Goal: Task Accomplishment & Management: Complete application form

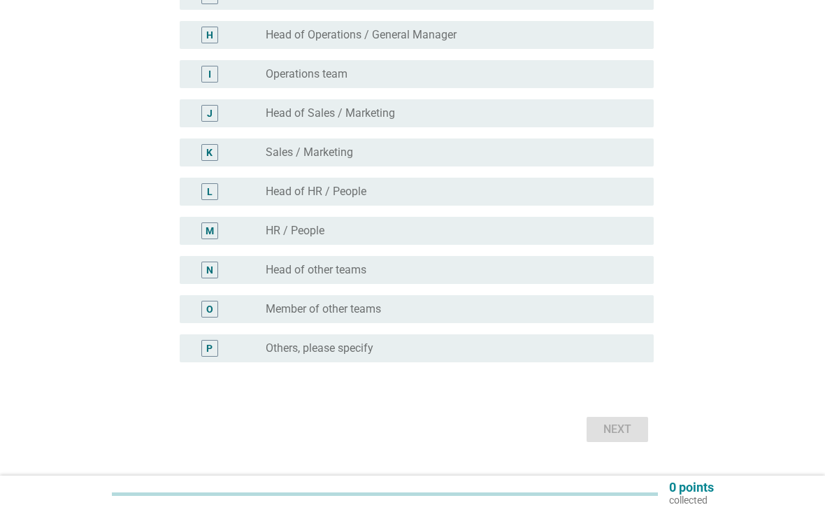
scroll to position [426, 0]
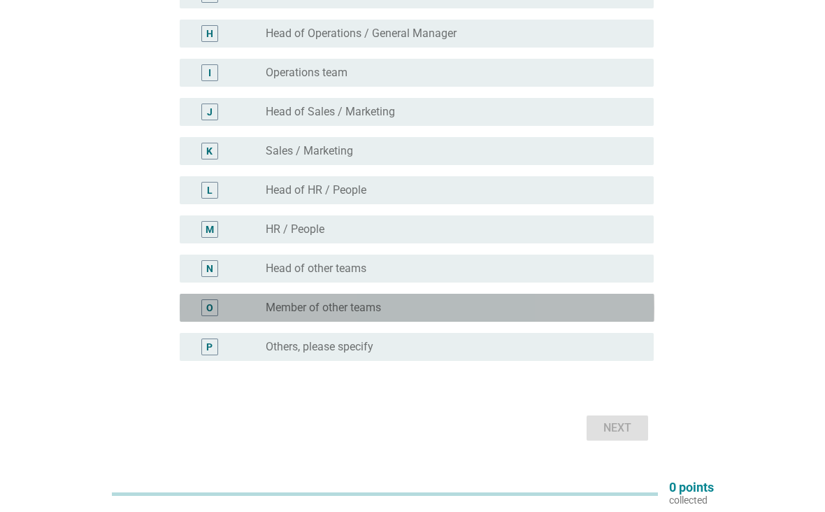
click at [472, 308] on div "radio_button_unchecked Member of other teams" at bounding box center [449, 308] width 366 height 14
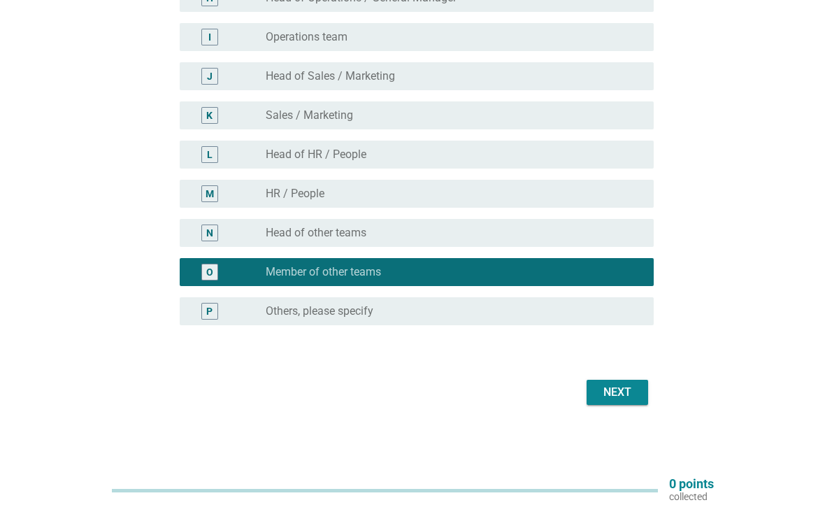
scroll to position [458, 0]
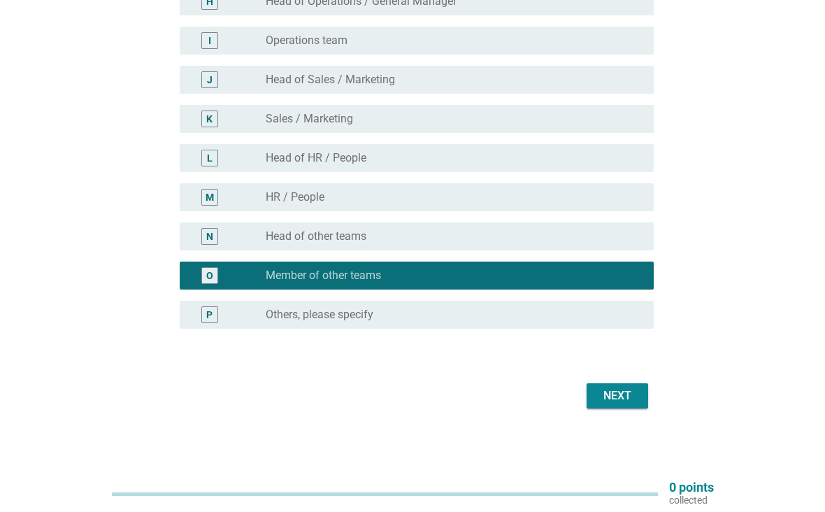
click at [625, 394] on div "Next" at bounding box center [617, 395] width 39 height 17
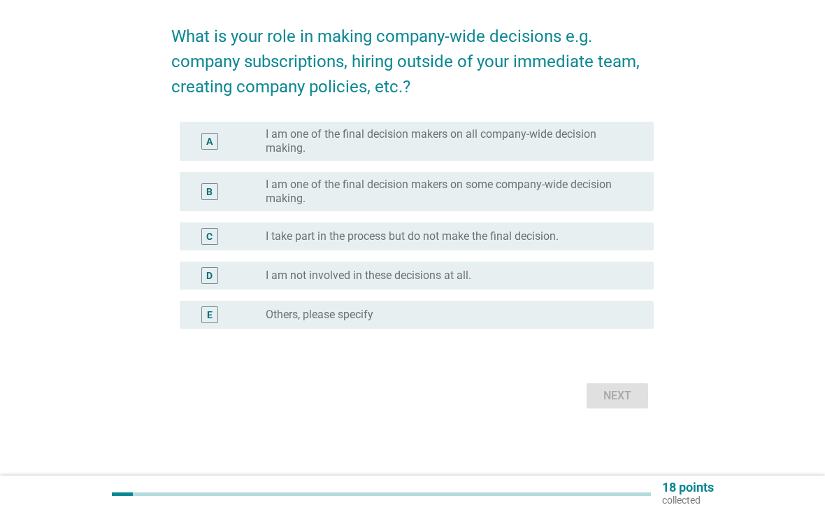
scroll to position [0, 0]
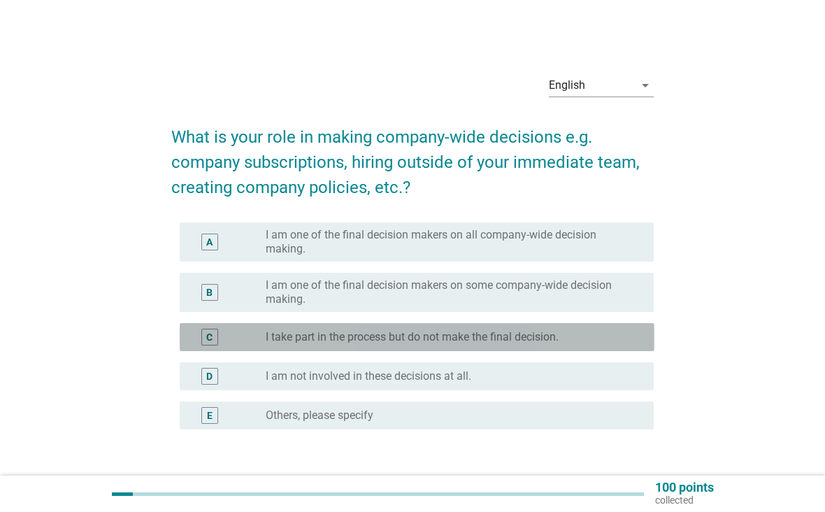
click at [613, 335] on div "radio_button_unchecked I take part in the process but do not make the final dec…" at bounding box center [449, 337] width 366 height 14
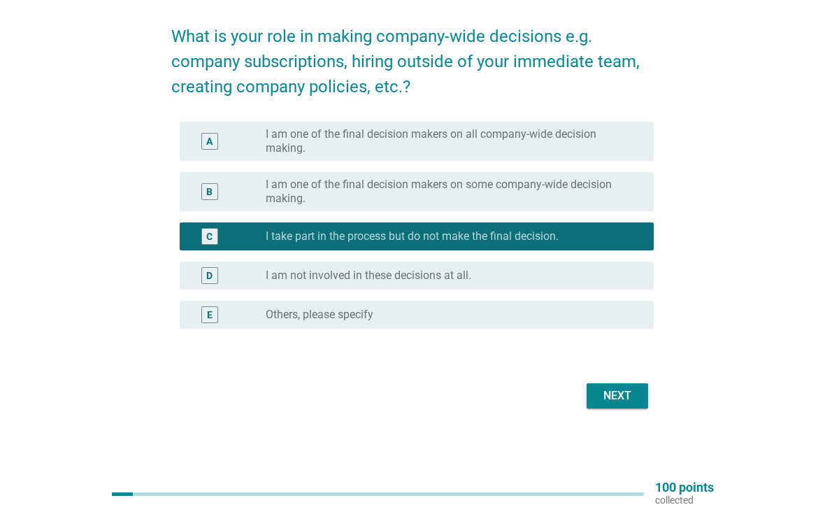
scroll to position [101, 0]
click at [619, 405] on button "Next" at bounding box center [617, 395] width 62 height 25
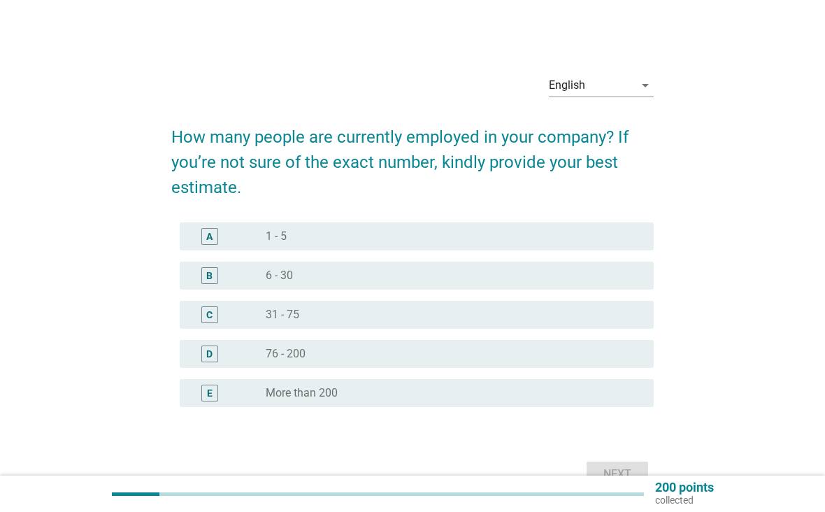
click at [586, 310] on div "radio_button_unchecked 31 - 75" at bounding box center [449, 315] width 366 height 14
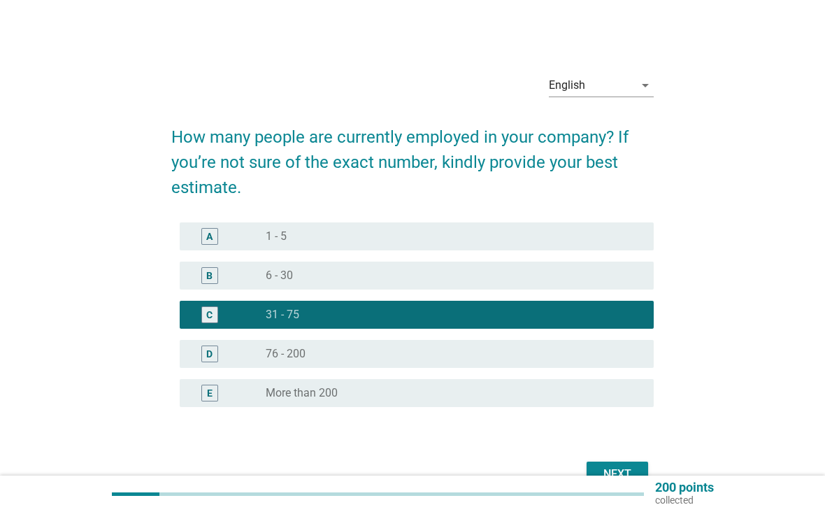
click at [633, 458] on div "Next" at bounding box center [412, 474] width 483 height 34
click at [624, 471] on div "Next" at bounding box center [617, 473] width 39 height 17
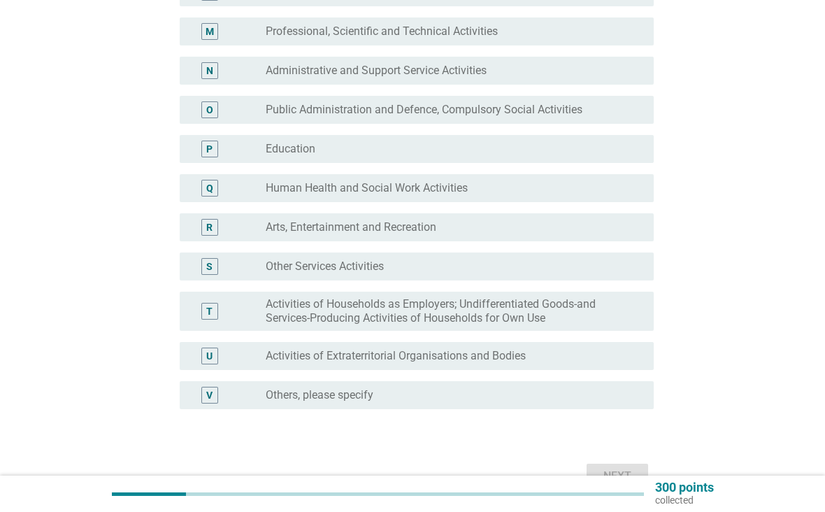
scroll to position [625, 0]
click at [644, 399] on div "V radio_button_unchecked Others, please specify" at bounding box center [417, 394] width 475 height 28
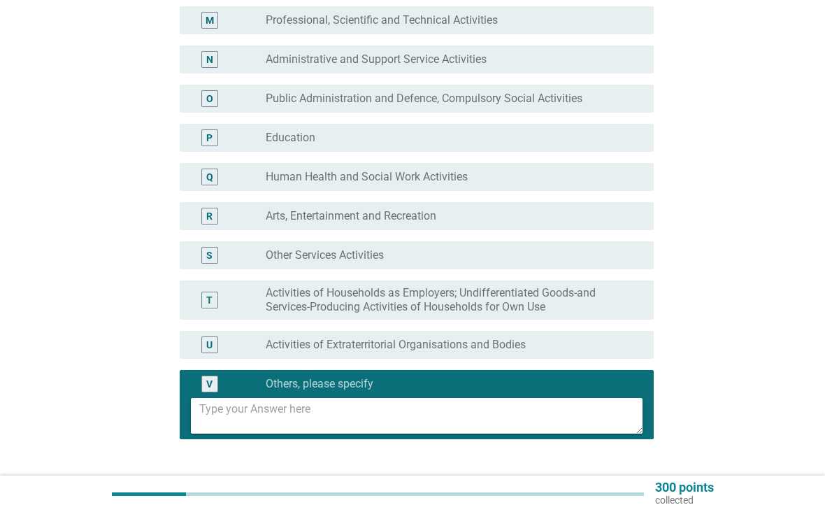
scroll to position [638, 0]
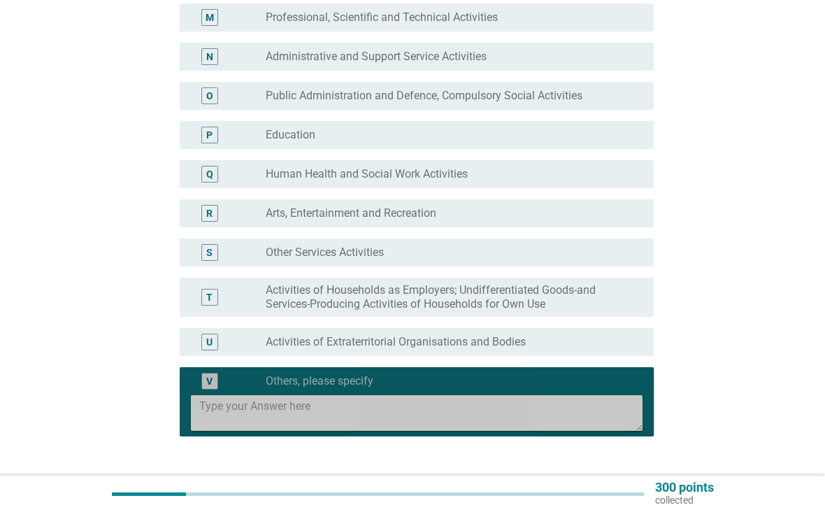
click at [612, 419] on textarea at bounding box center [421, 413] width 444 height 36
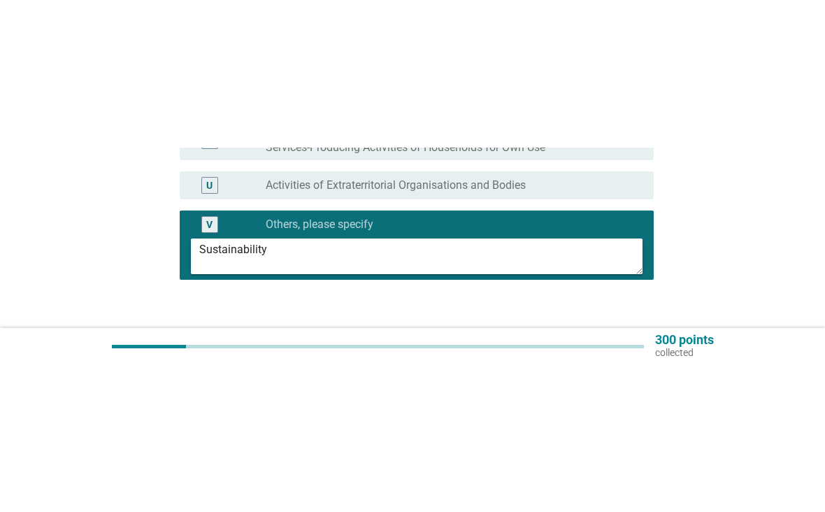
scroll to position [666, 0]
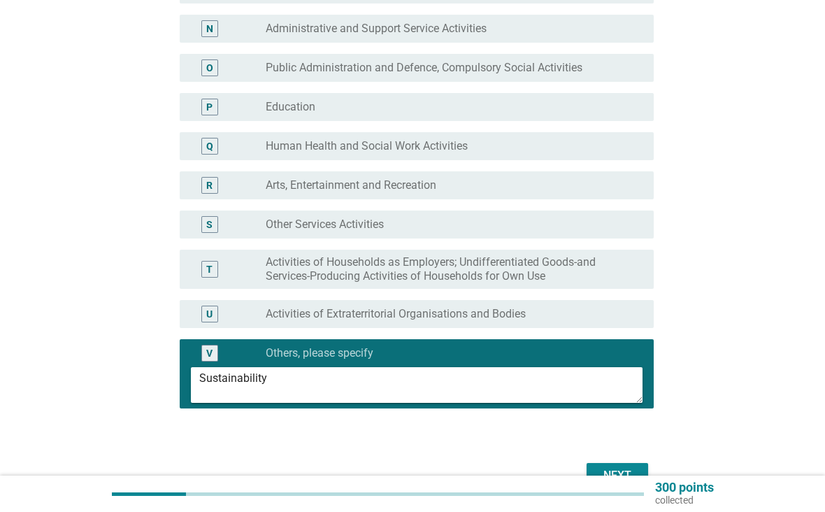
type textarea "Sustainability"
click at [630, 464] on button "Next" at bounding box center [617, 475] width 62 height 25
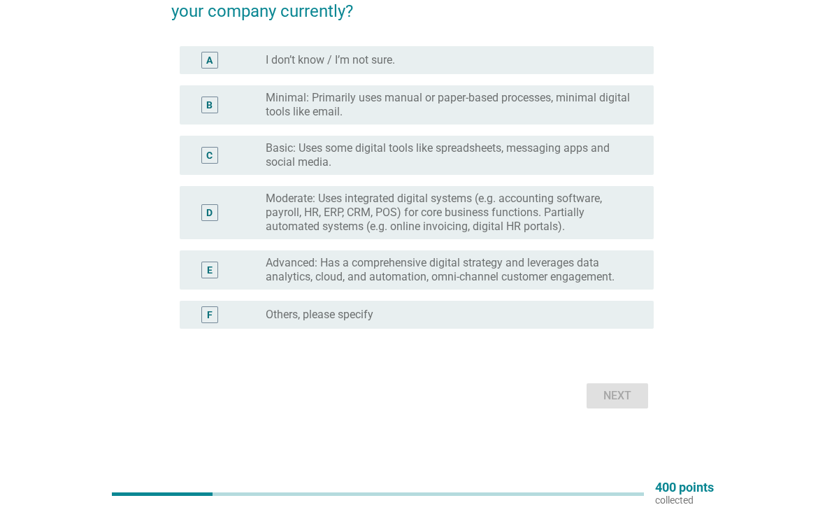
scroll to position [151, 0]
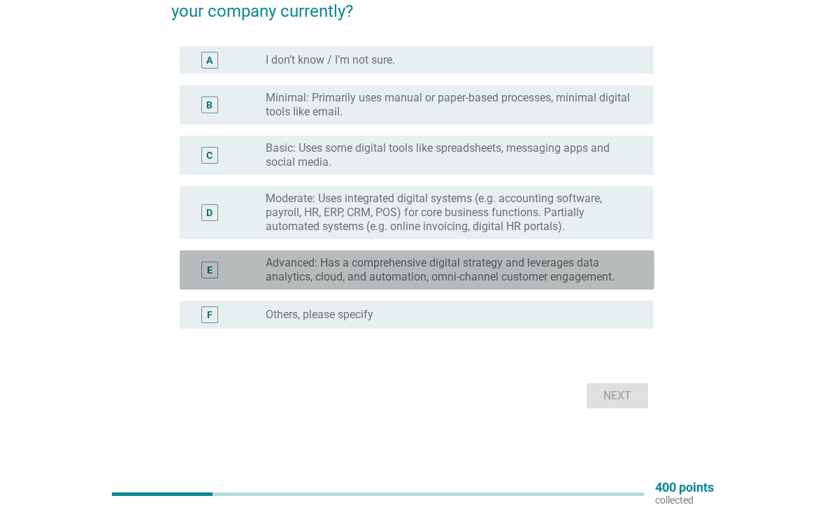
click at [560, 269] on label "Advanced: Has a comprehensive digital strategy and leverages data analytics, cl…" at bounding box center [449, 270] width 366 height 28
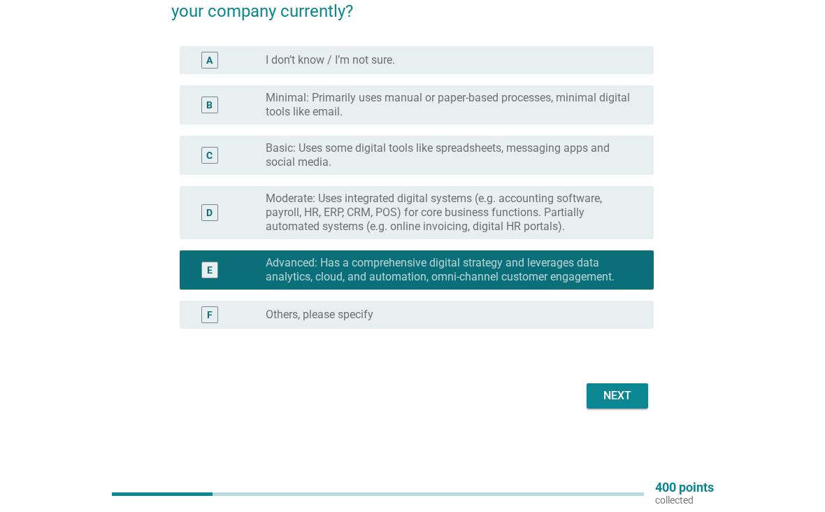
click at [613, 399] on div "Next" at bounding box center [617, 395] width 39 height 17
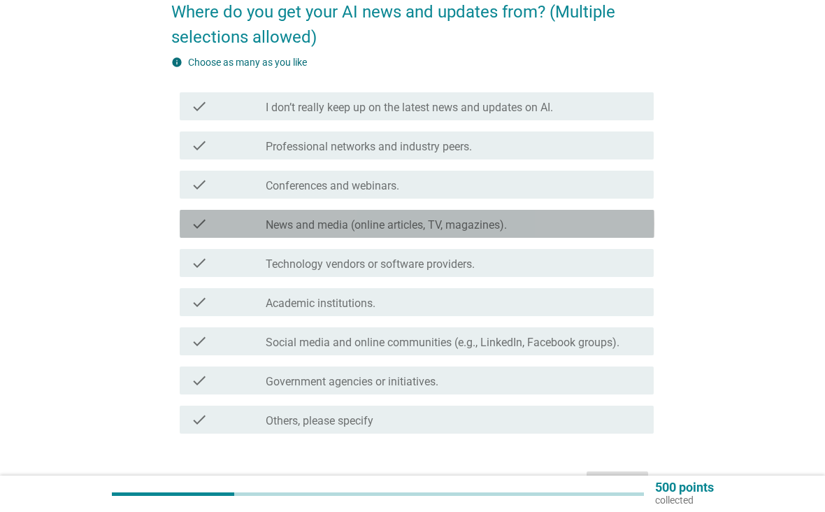
scroll to position [126, 0]
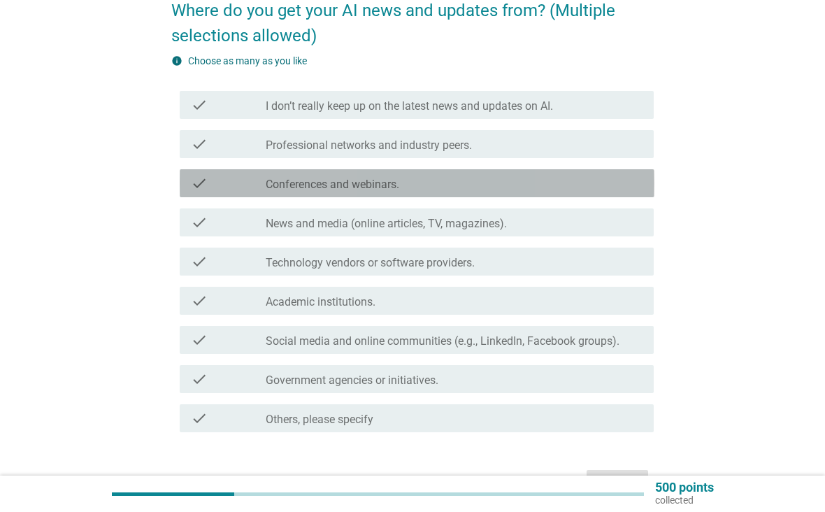
click at [533, 191] on div "check_box_outline_blank Conferences and webinars." at bounding box center [454, 183] width 377 height 17
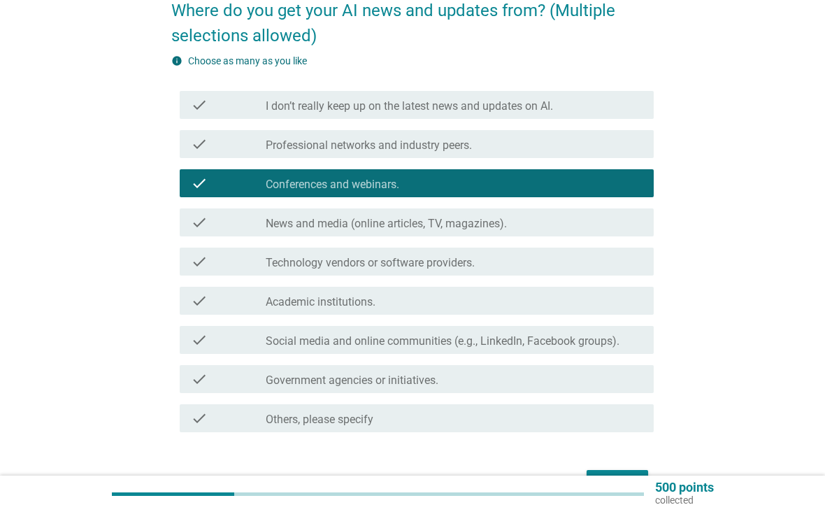
click at [551, 231] on div "check check_box_outline_blank News and media (online articles, TV, magazines)." at bounding box center [417, 222] width 475 height 28
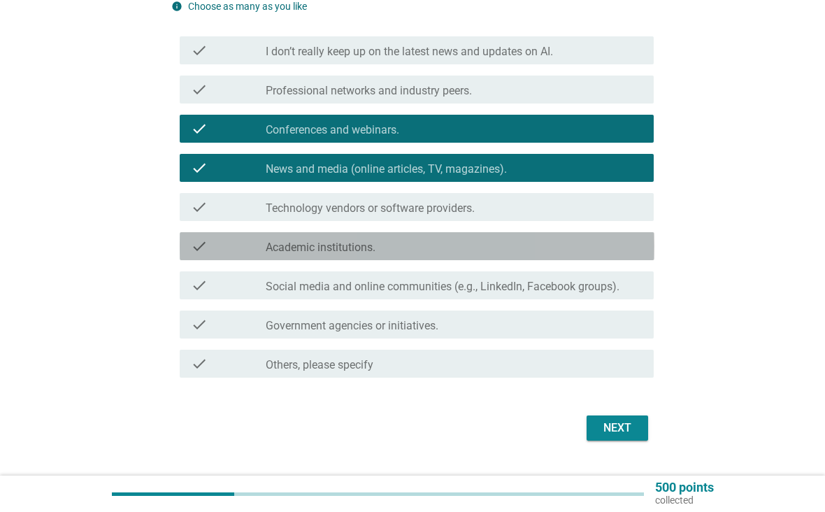
scroll to position [182, 0]
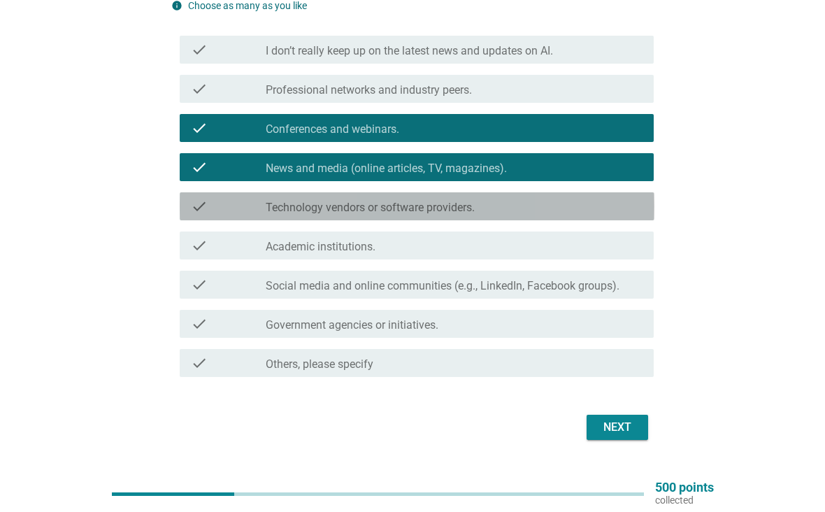
click at [517, 210] on div "check_box_outline_blank Technology vendors or software providers." at bounding box center [454, 206] width 377 height 17
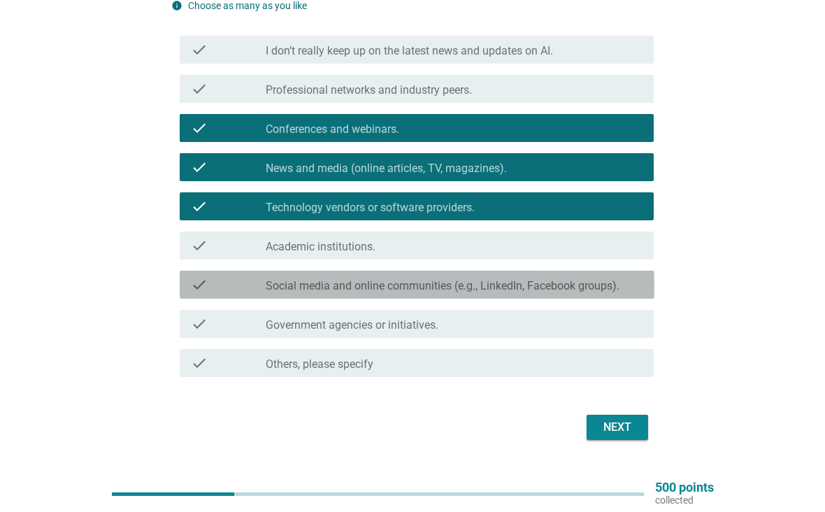
click at [618, 280] on label "Social media and online communities (e.g., LinkedIn, Facebook groups)." at bounding box center [443, 286] width 354 height 14
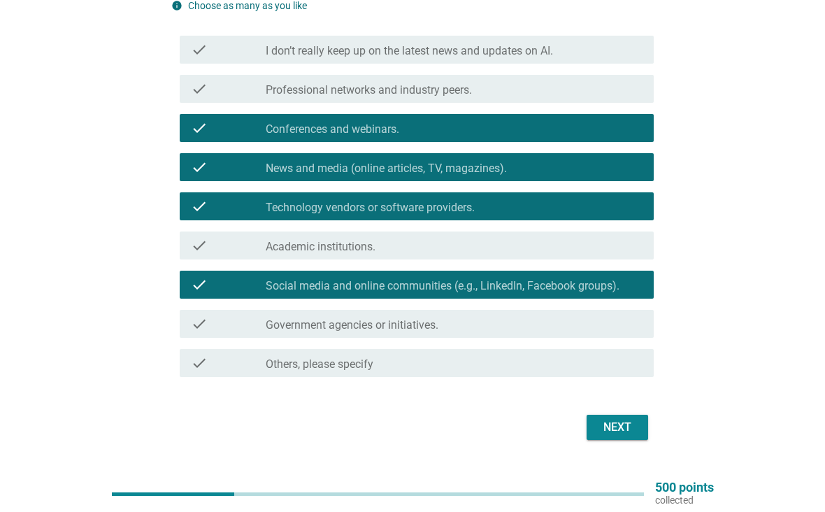
click at [619, 426] on div "Next" at bounding box center [617, 427] width 39 height 17
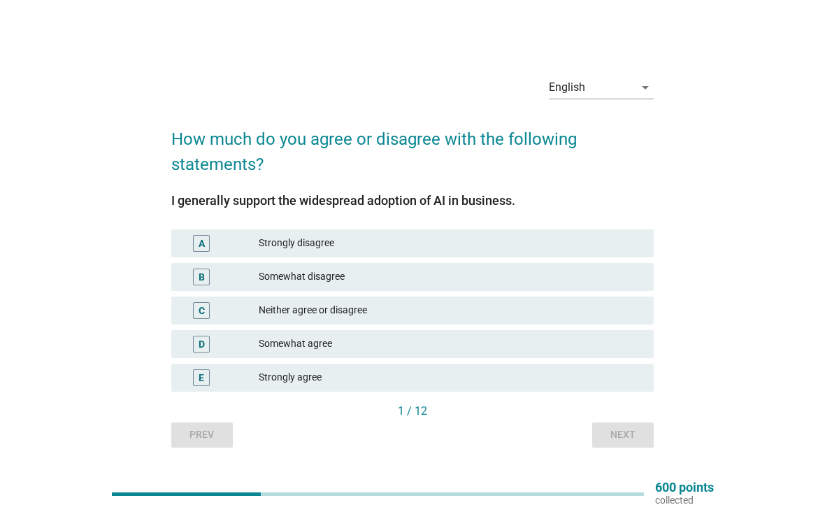
click at [431, 275] on div "Somewhat disagree" at bounding box center [451, 276] width 384 height 17
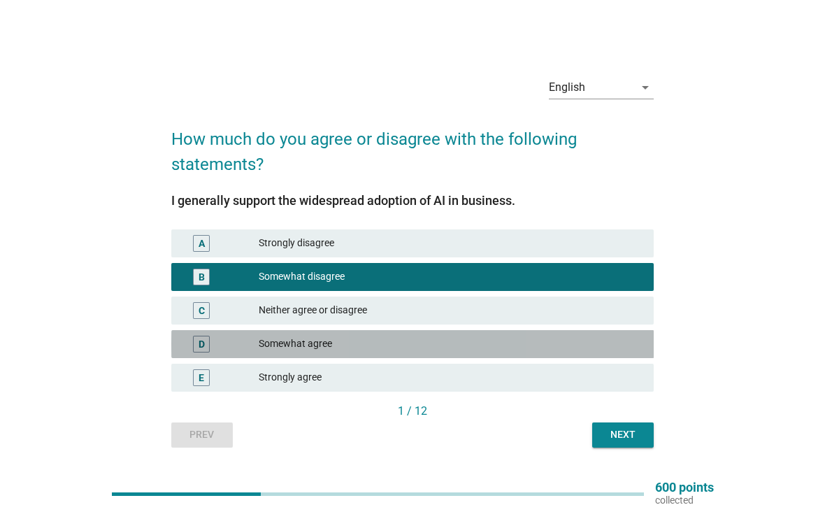
click at [560, 339] on div "Somewhat agree" at bounding box center [451, 343] width 384 height 17
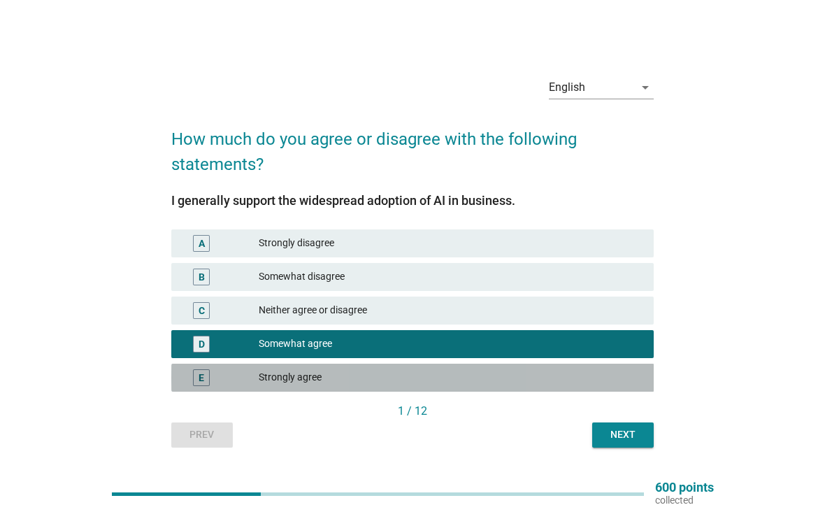
click at [565, 375] on div "Strongly agree" at bounding box center [451, 377] width 384 height 17
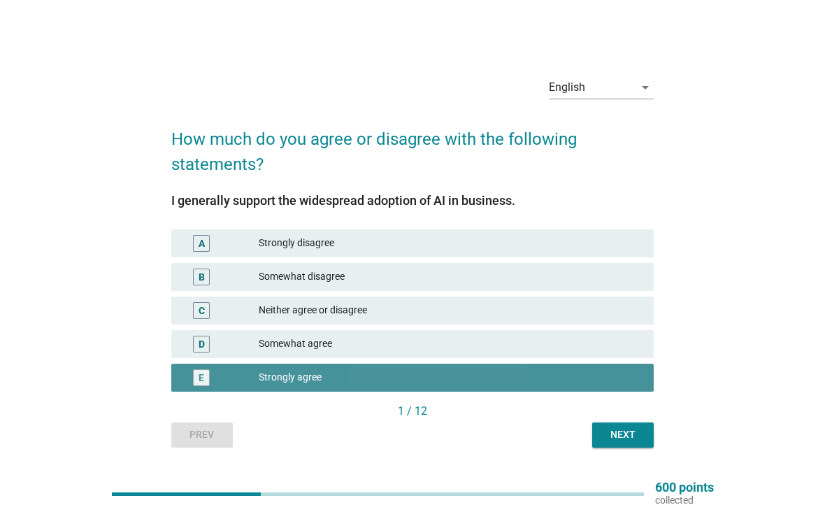
click at [630, 438] on div "Next" at bounding box center [622, 434] width 39 height 15
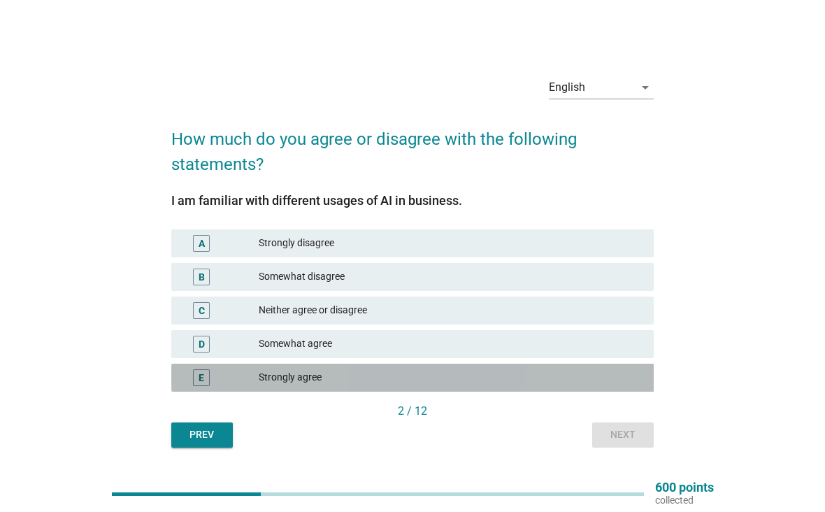
click at [582, 377] on div "Strongly agree" at bounding box center [451, 377] width 384 height 17
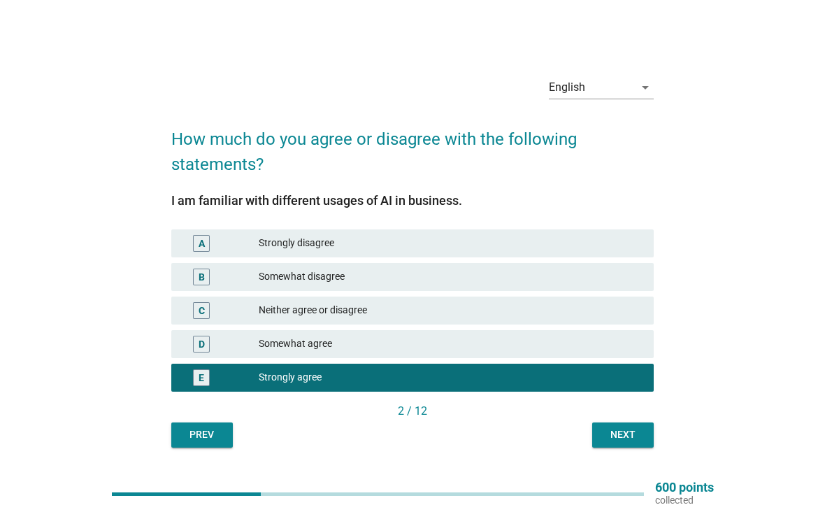
click at [595, 352] on div "Somewhat agree" at bounding box center [451, 343] width 384 height 17
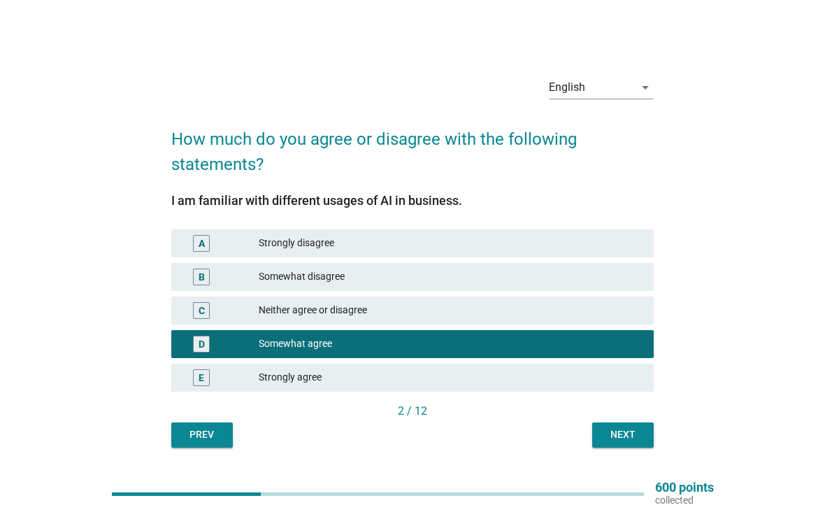
click at [626, 433] on div "Next" at bounding box center [622, 434] width 39 height 15
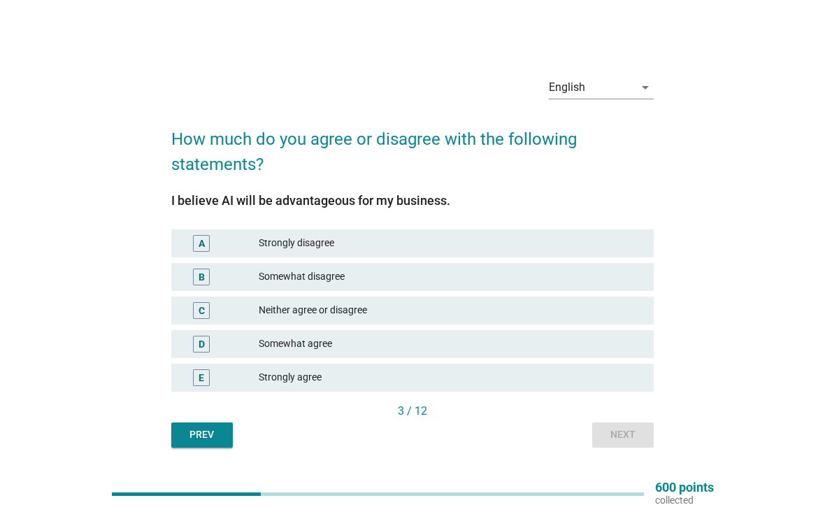
click at [562, 377] on div "Strongly agree" at bounding box center [451, 377] width 384 height 17
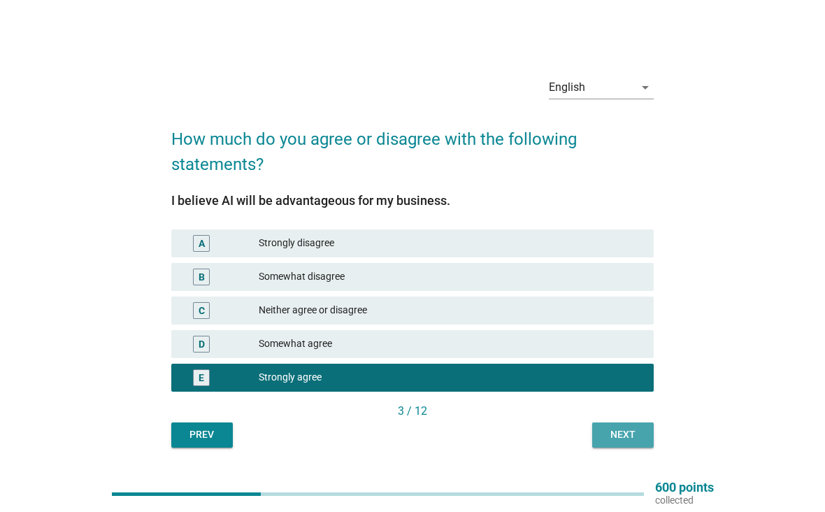
click at [622, 426] on button "Next" at bounding box center [623, 434] width 62 height 25
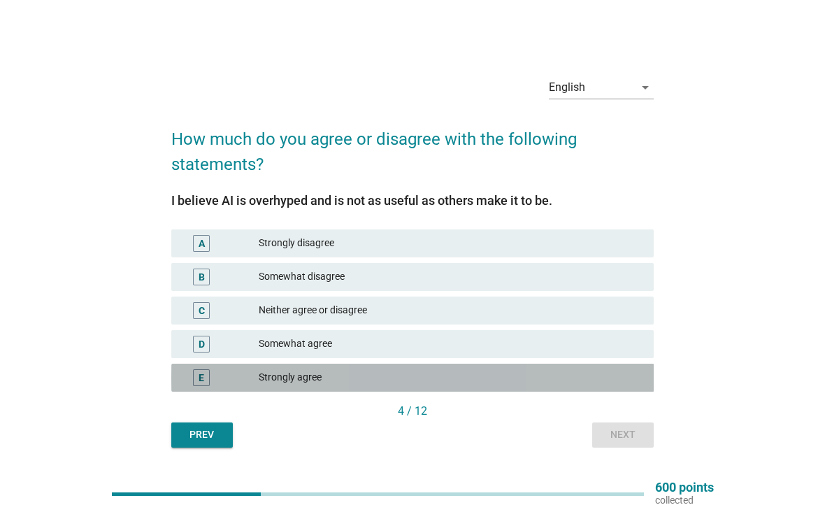
click at [551, 384] on div "Strongly agree" at bounding box center [451, 377] width 384 height 17
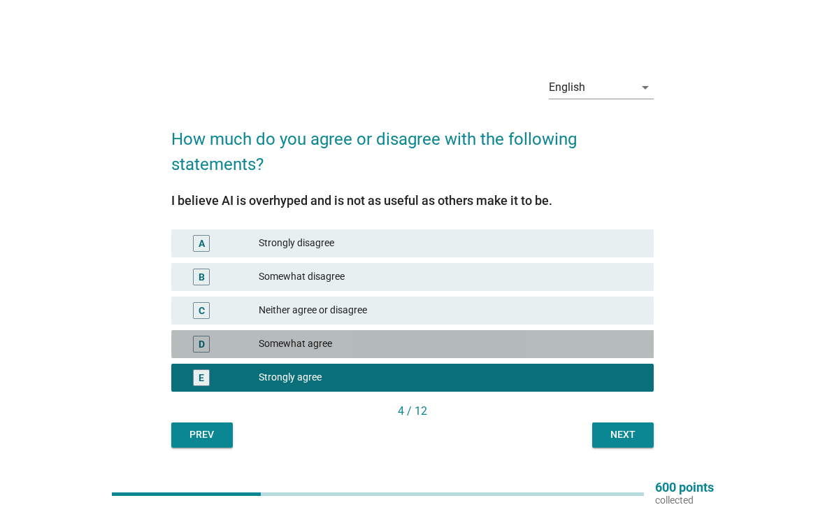
click at [581, 357] on div "D Somewhat agree" at bounding box center [412, 344] width 483 height 28
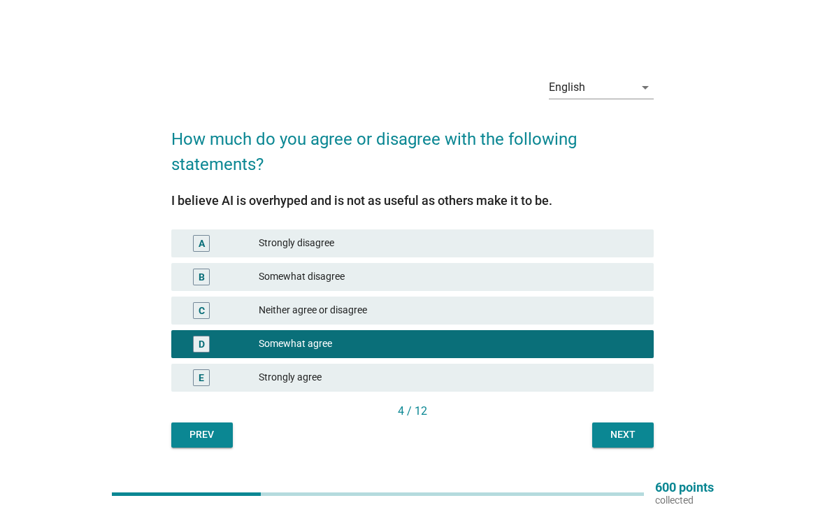
click at [618, 445] on button "Next" at bounding box center [623, 434] width 62 height 25
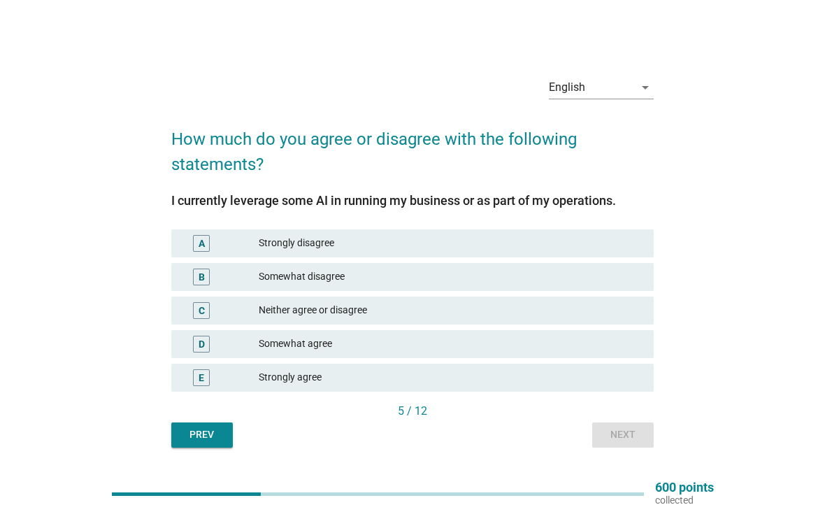
click at [583, 372] on div "Strongly agree" at bounding box center [451, 377] width 384 height 17
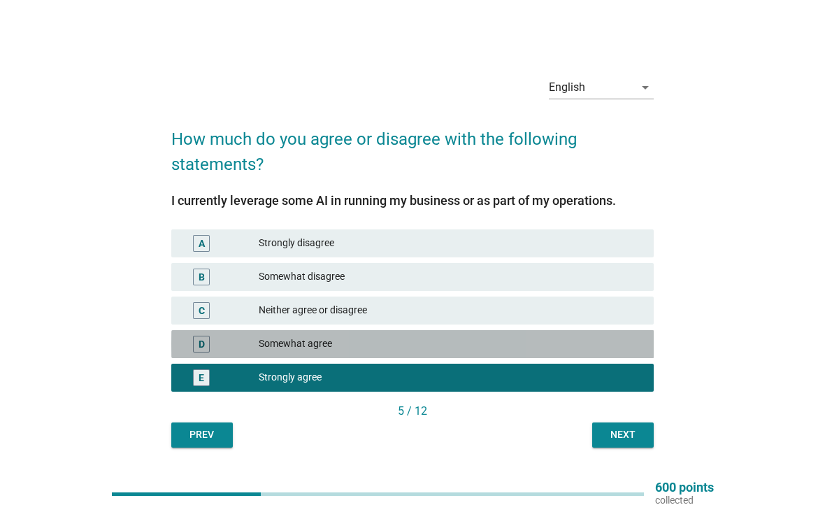
click at [602, 352] on div "D Somewhat agree" at bounding box center [412, 344] width 483 height 28
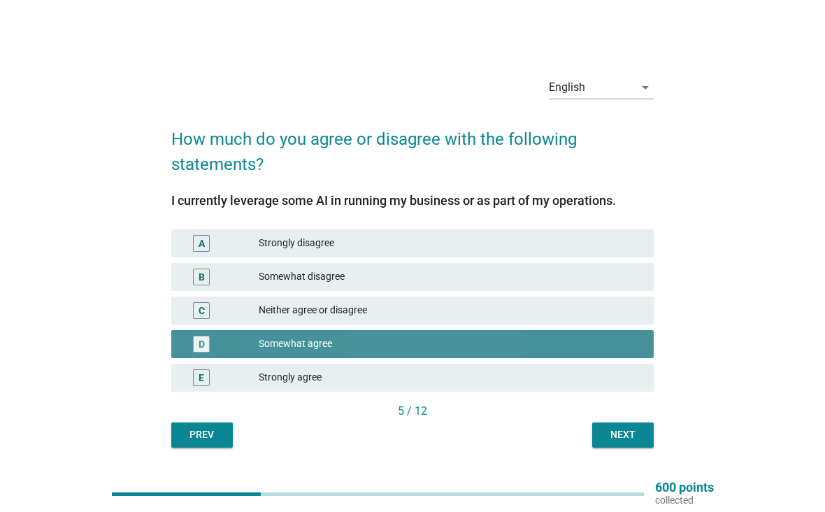
click at [623, 437] on div "Next" at bounding box center [622, 434] width 39 height 15
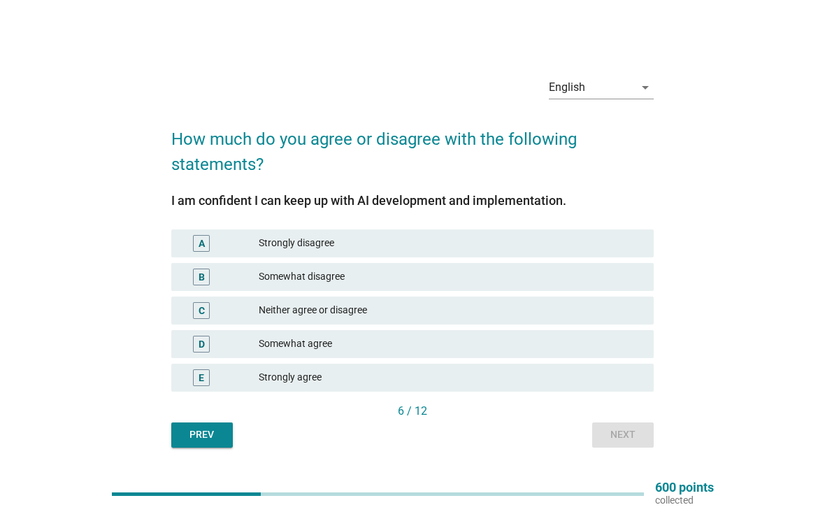
click at [603, 369] on div "Strongly agree" at bounding box center [451, 377] width 384 height 17
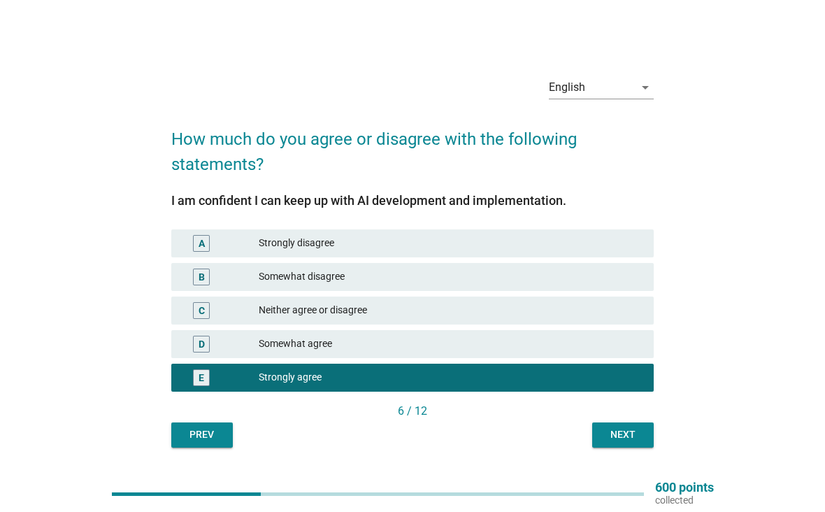
click at [623, 347] on div "Somewhat agree" at bounding box center [451, 343] width 384 height 17
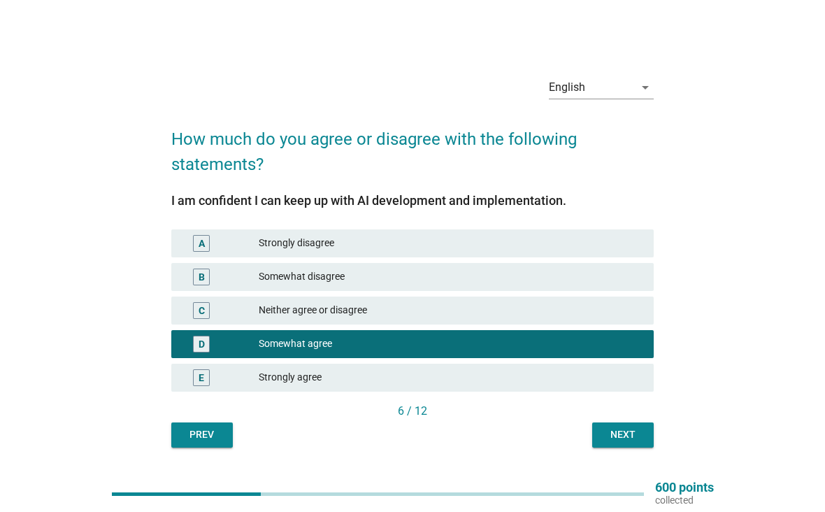
click at [635, 440] on div "Next" at bounding box center [622, 434] width 39 height 15
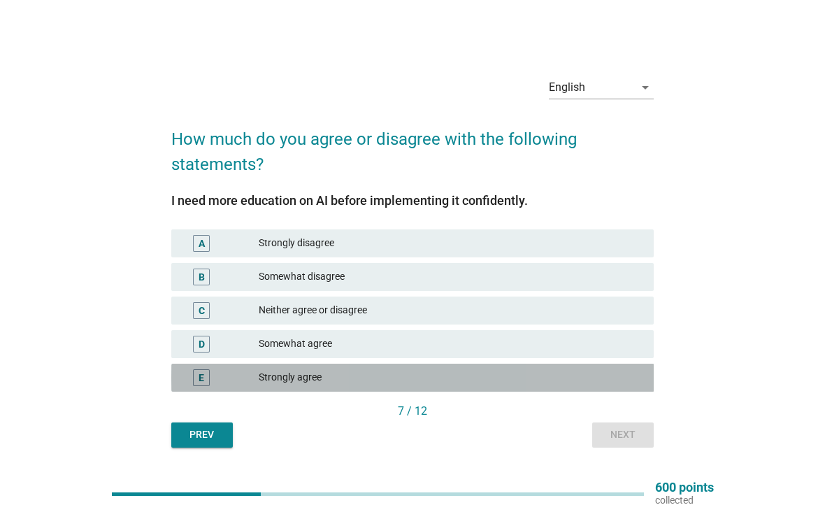
click at [629, 388] on div "E Strongly agree" at bounding box center [412, 377] width 483 height 28
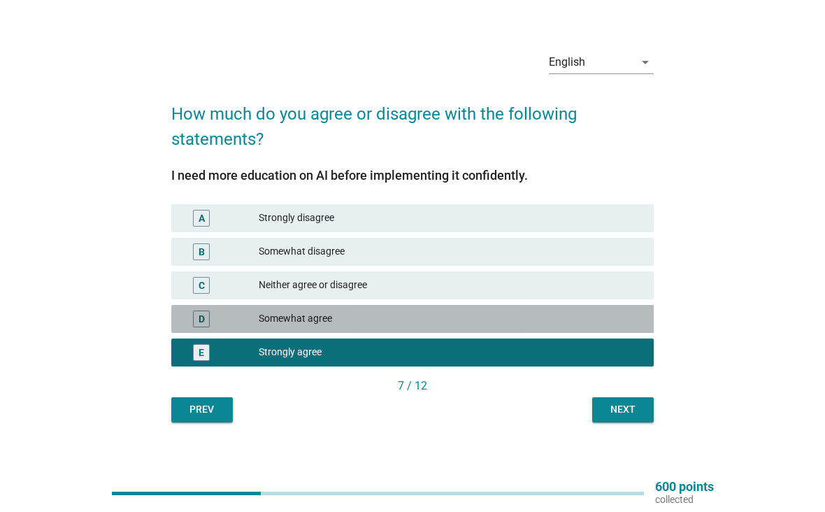
scroll to position [25, 0]
click at [648, 314] on div "D Somewhat agree" at bounding box center [412, 319] width 483 height 28
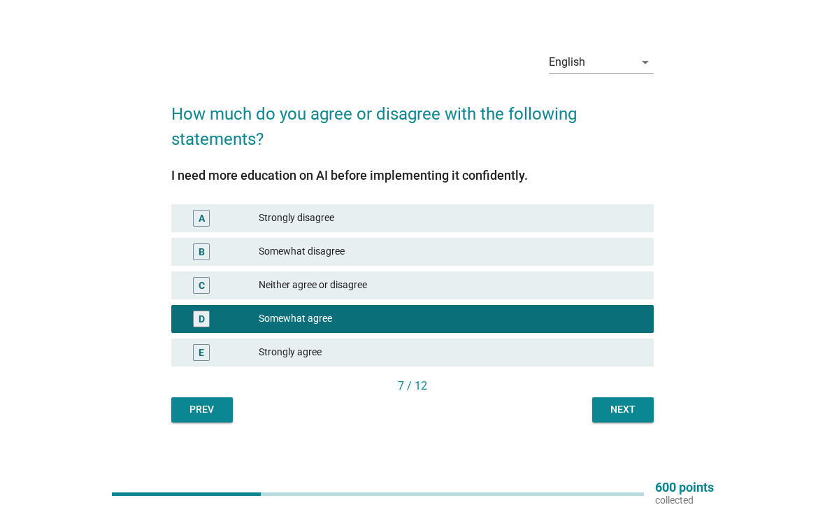
click at [623, 298] on div "C Neither agree or disagree" at bounding box center [412, 285] width 483 height 28
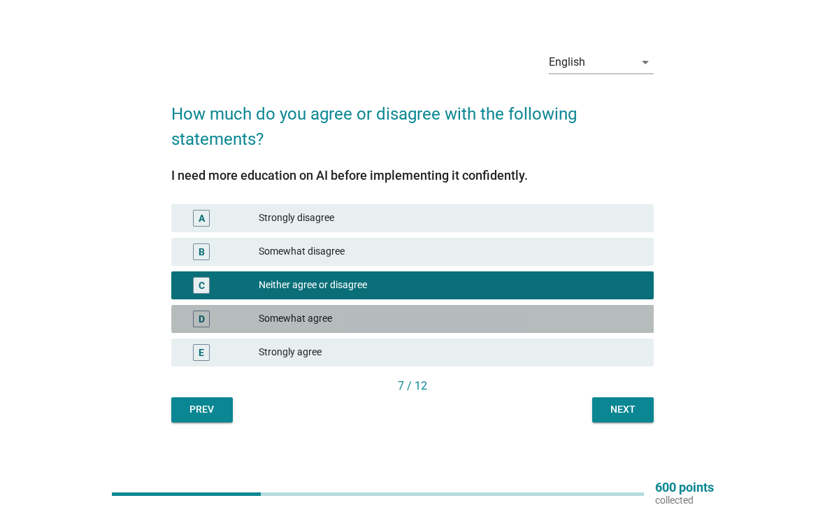
click at [640, 312] on div "Somewhat agree" at bounding box center [451, 318] width 384 height 17
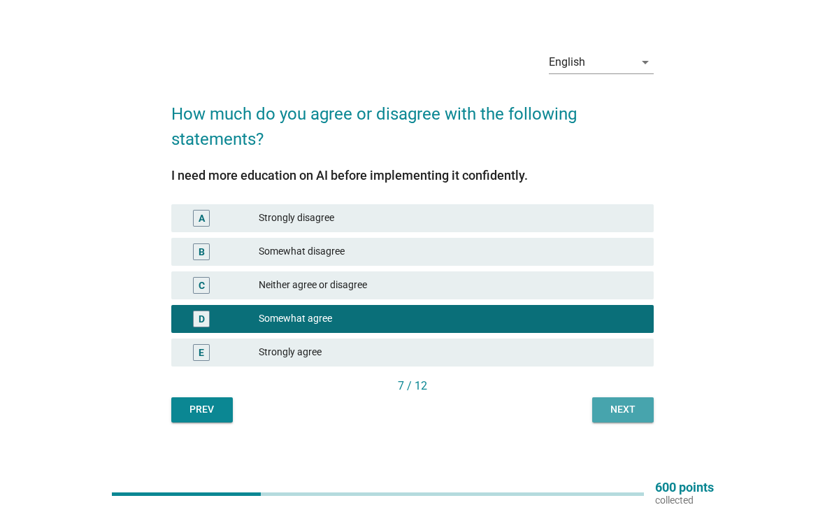
click at [630, 408] on div "Next" at bounding box center [622, 409] width 39 height 15
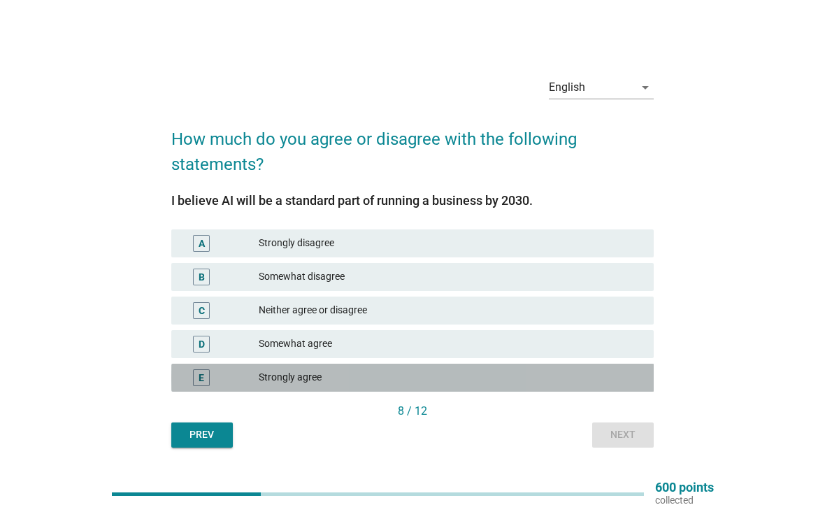
click at [429, 379] on div "Strongly agree" at bounding box center [451, 377] width 384 height 17
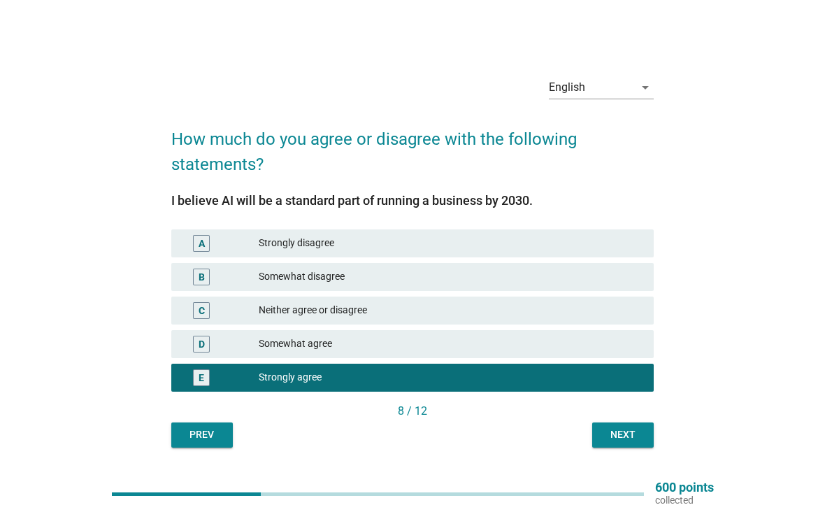
click at [625, 426] on button "Next" at bounding box center [623, 434] width 62 height 25
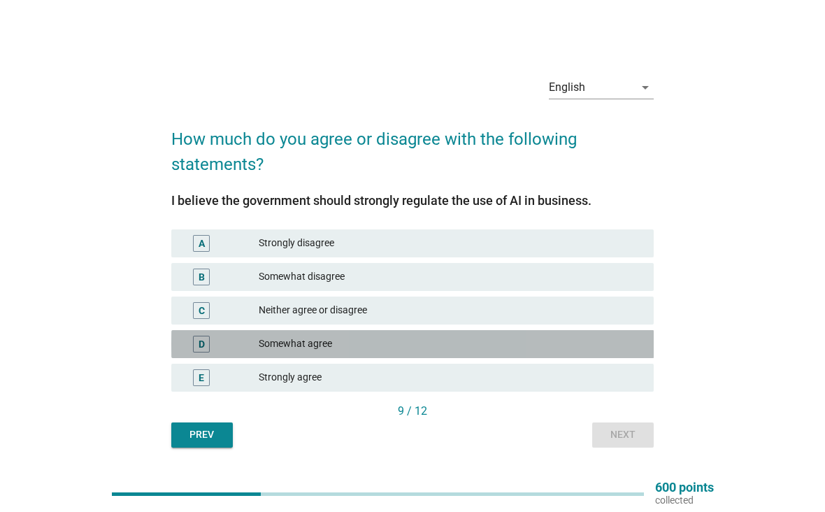
click at [630, 332] on div "D Somewhat agree" at bounding box center [412, 344] width 483 height 28
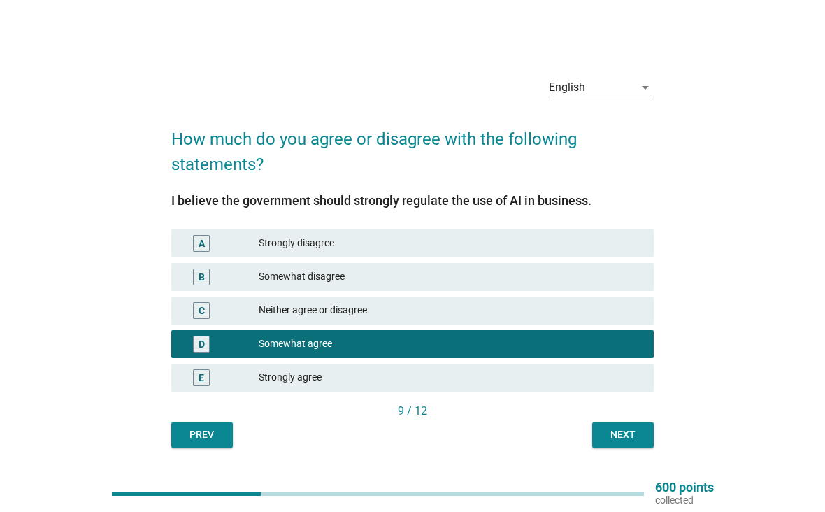
click at [632, 445] on button "Next" at bounding box center [623, 434] width 62 height 25
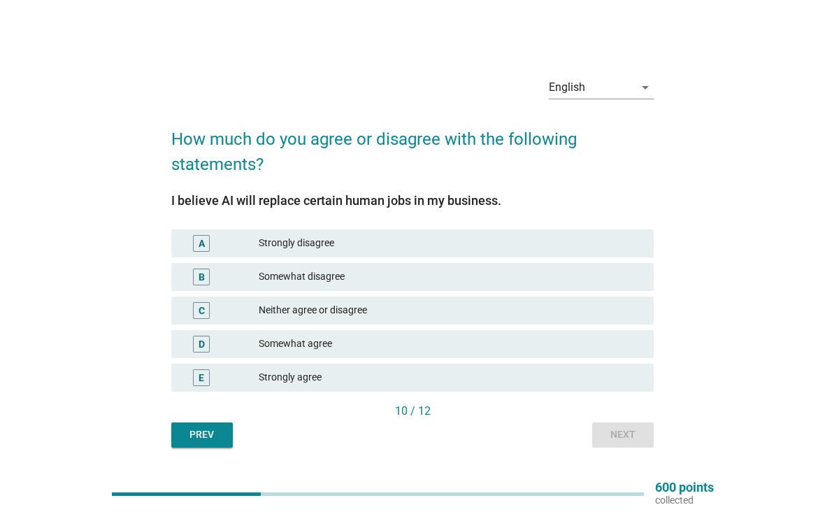
click at [630, 378] on div "Strongly agree" at bounding box center [451, 377] width 384 height 17
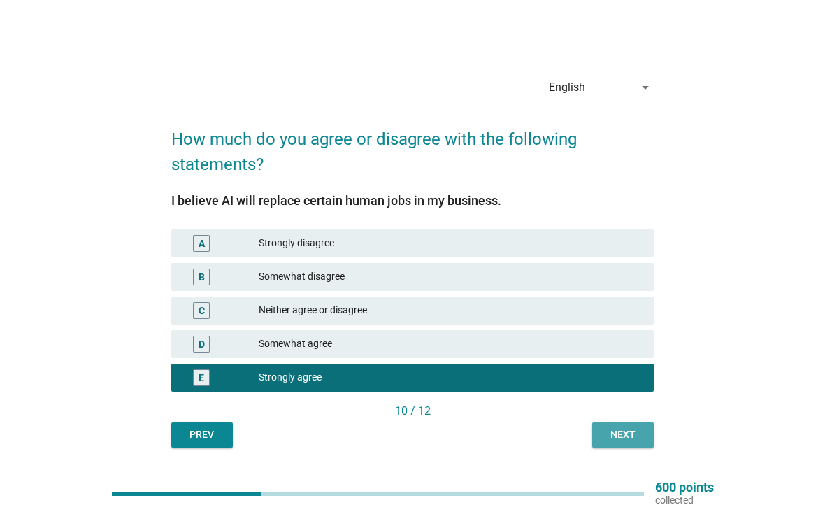
click at [629, 434] on div "Next" at bounding box center [622, 434] width 39 height 15
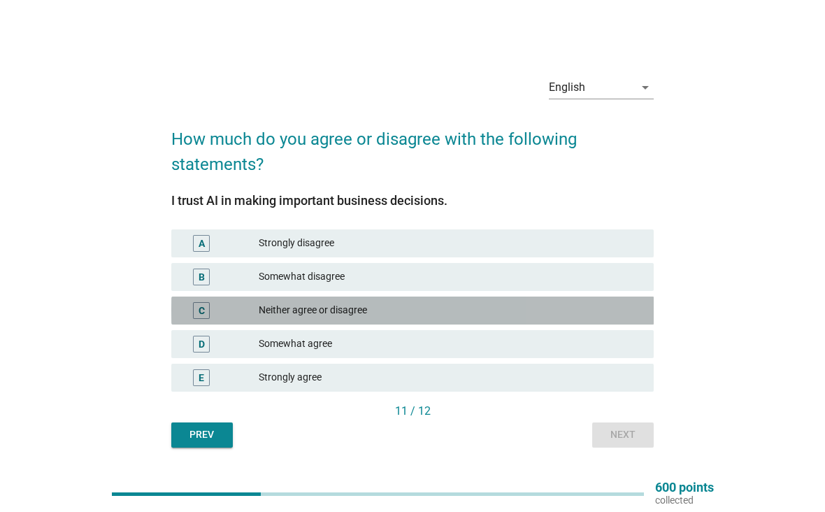
click at [617, 305] on div "Neither agree or disagree" at bounding box center [451, 310] width 384 height 17
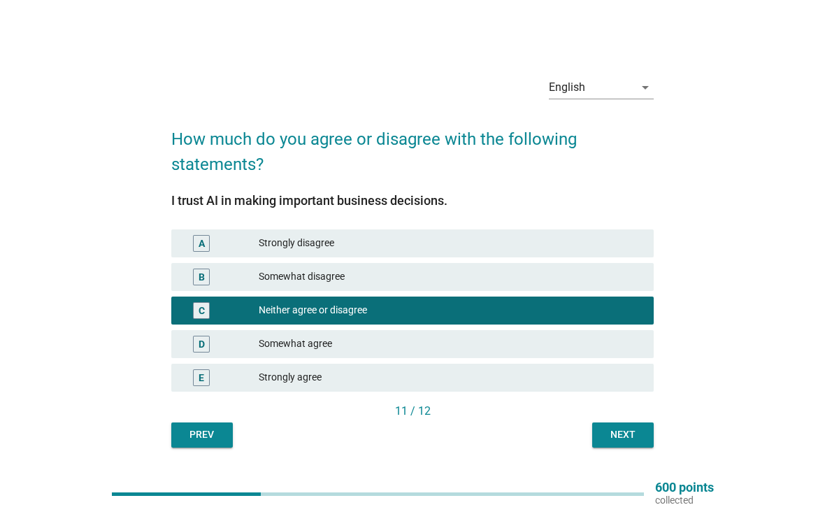
click at [624, 321] on div "C Neither agree or disagree" at bounding box center [412, 310] width 483 height 28
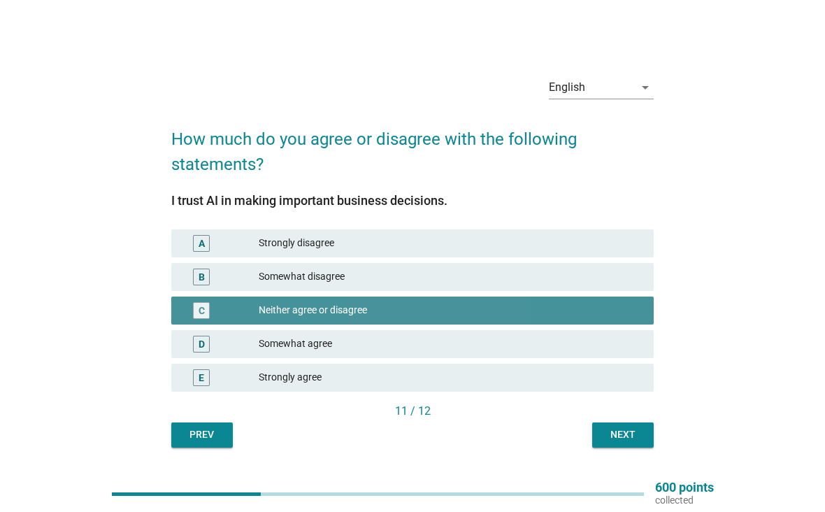
click at [616, 342] on div "Somewhat agree" at bounding box center [451, 343] width 384 height 17
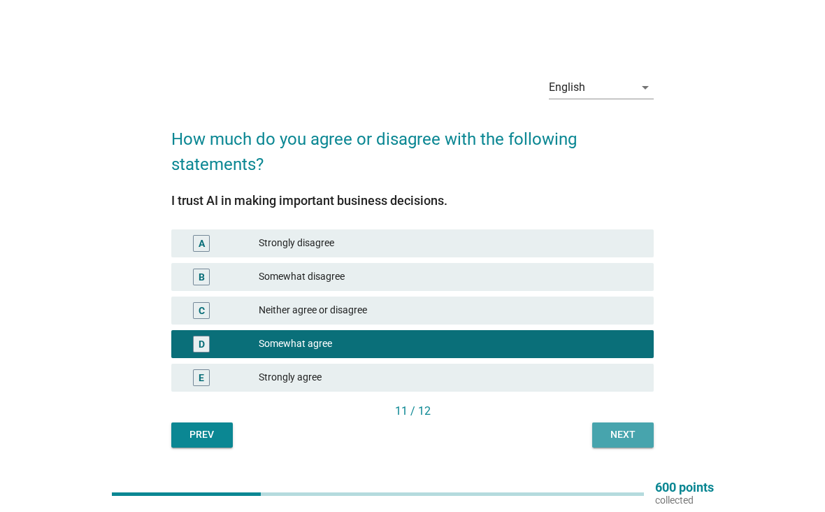
click at [633, 441] on div "Next" at bounding box center [622, 434] width 39 height 15
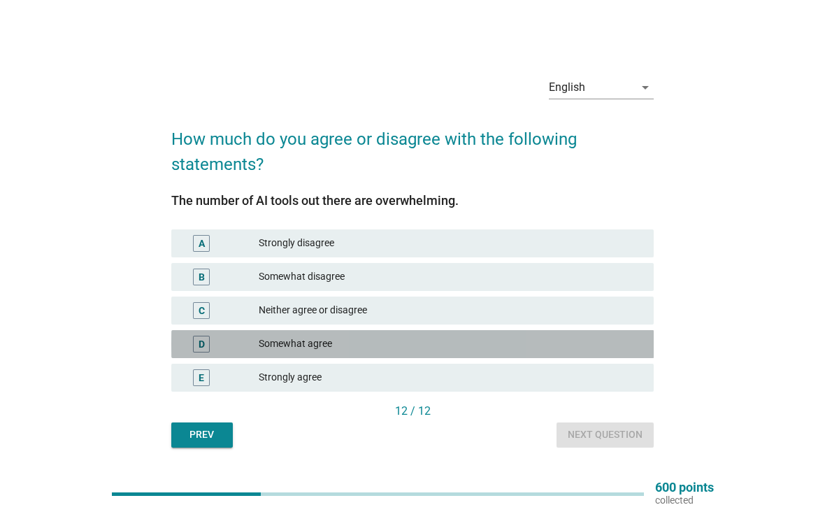
click at [623, 331] on div "D Somewhat agree" at bounding box center [412, 344] width 483 height 28
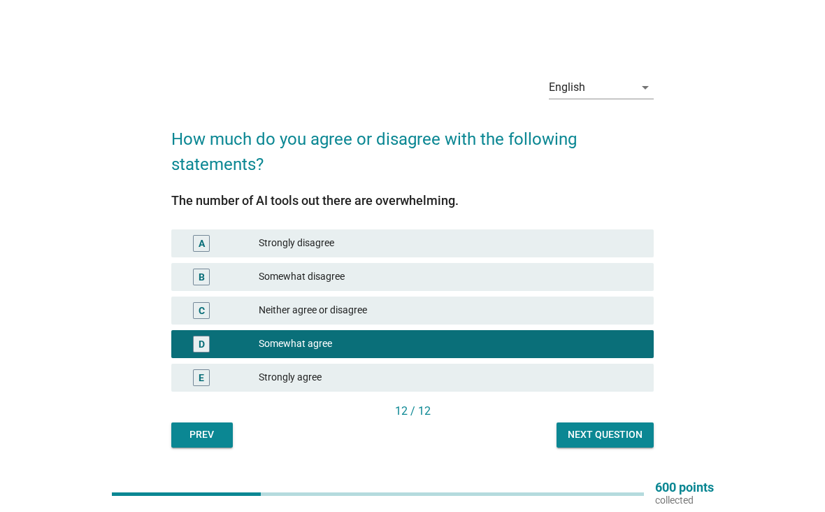
click at [624, 442] on button "Next question" at bounding box center [604, 434] width 97 height 25
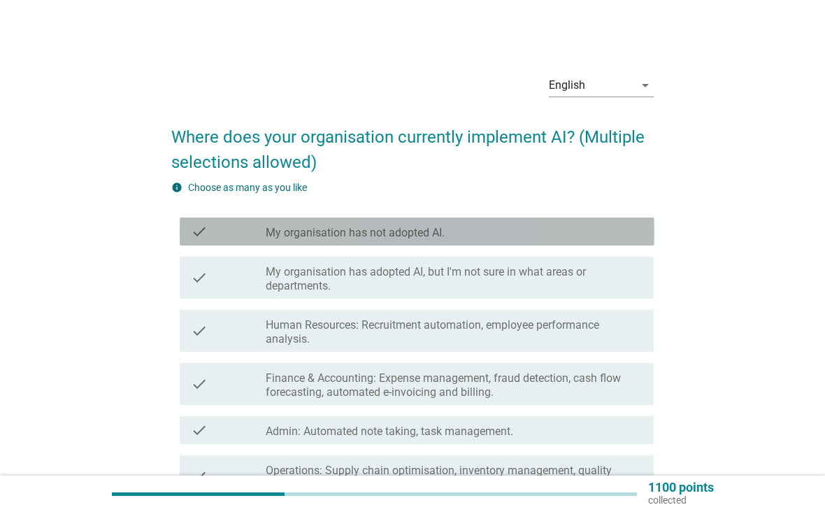
click at [631, 242] on div "check check_box_outline_blank My organisation has not adopted AI." at bounding box center [417, 231] width 475 height 28
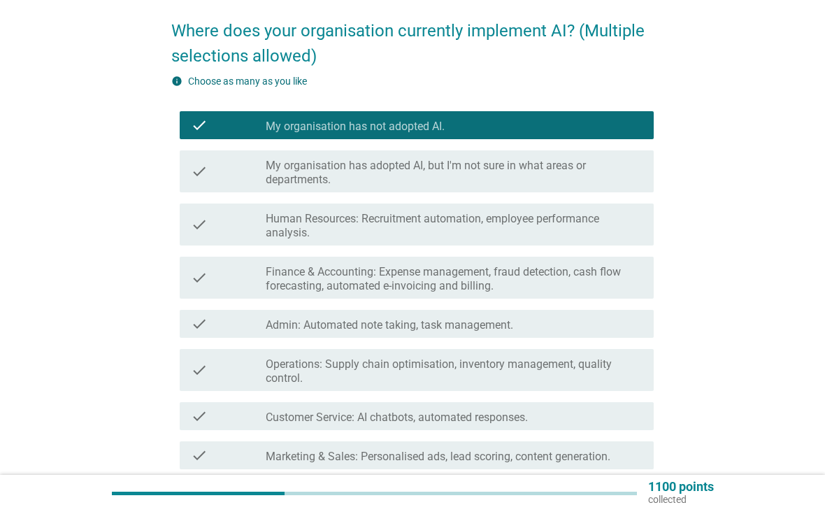
scroll to position [106, 0]
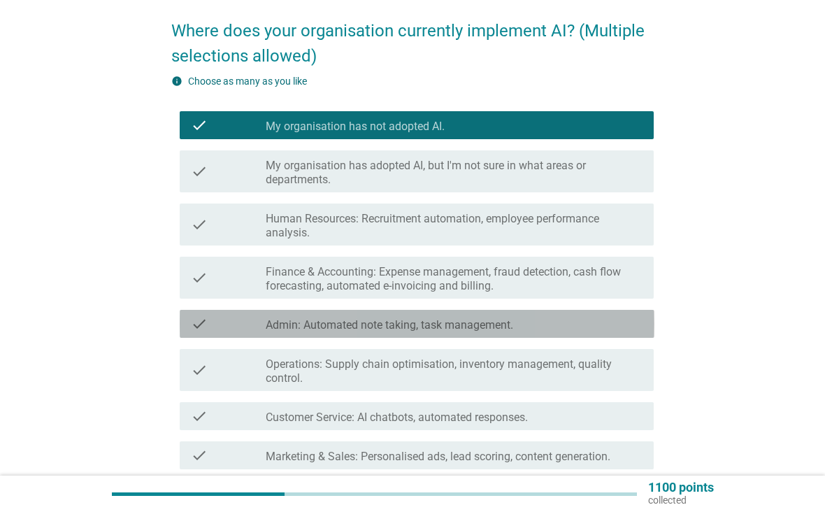
click at [592, 328] on div "check_box_outline_blank Admin: Automated note taking, task management." at bounding box center [454, 323] width 377 height 17
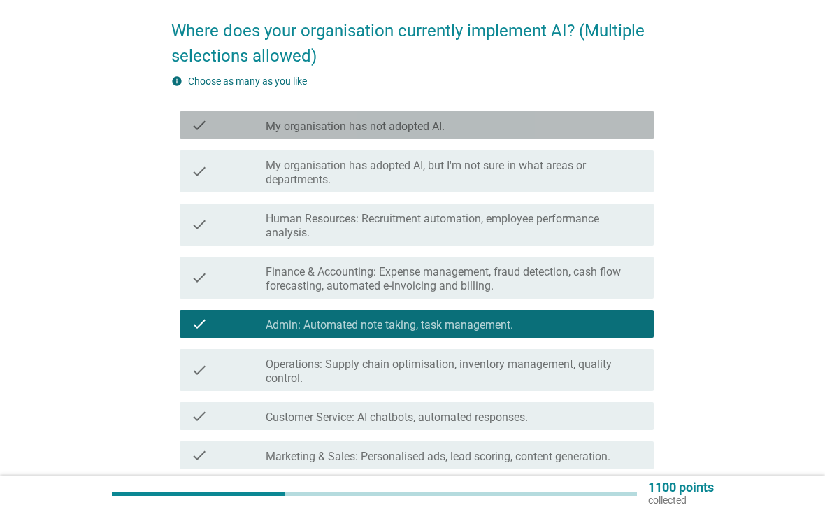
click at [610, 126] on div "check_box_outline_blank My organisation has not adopted AI." at bounding box center [454, 125] width 377 height 17
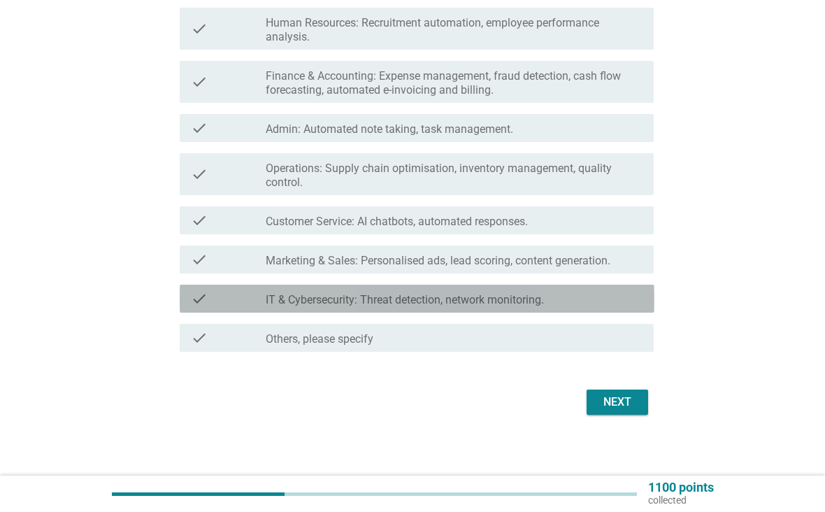
scroll to position [303, 0]
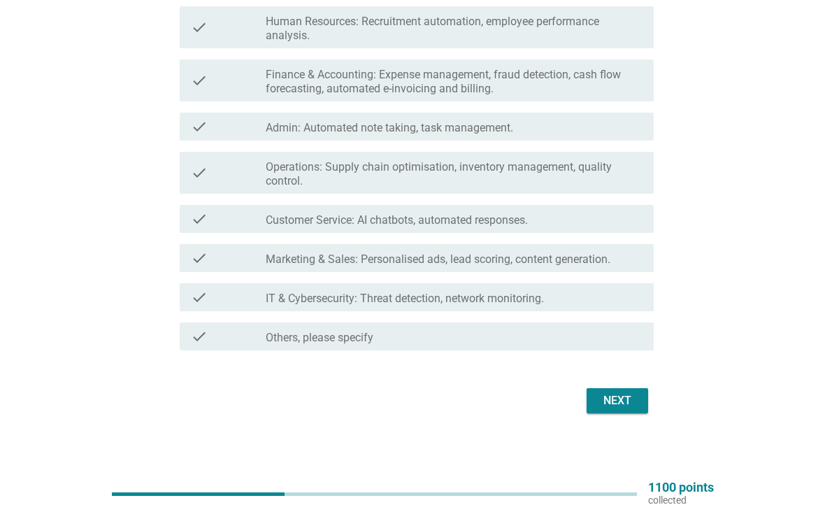
click at [619, 407] on div "Next" at bounding box center [617, 400] width 39 height 17
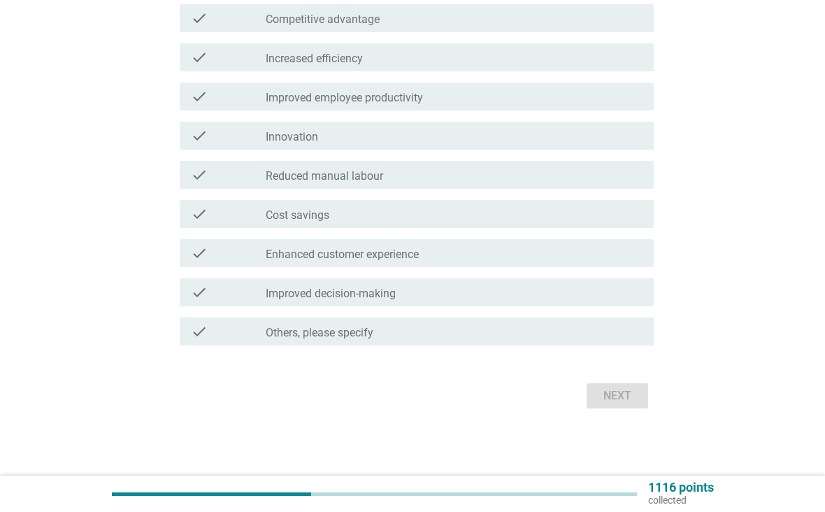
scroll to position [0, 0]
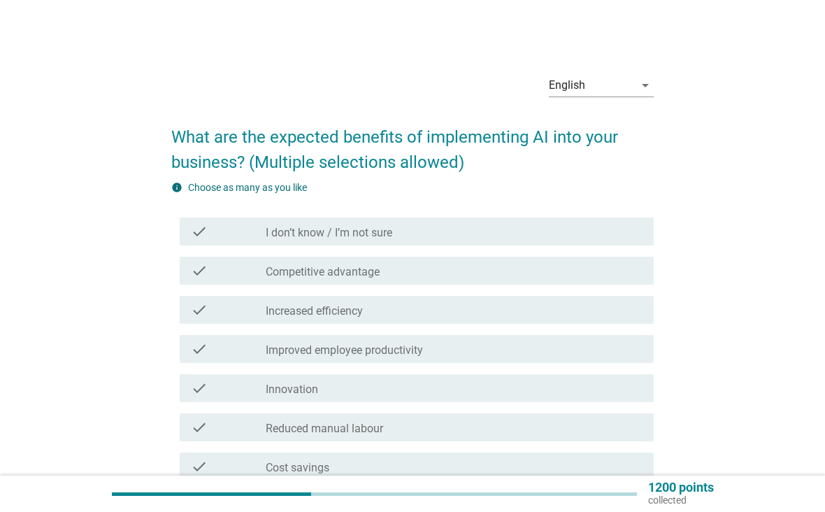
click at [465, 280] on div "check check_box_outline_blank Competitive advantage" at bounding box center [417, 270] width 475 height 28
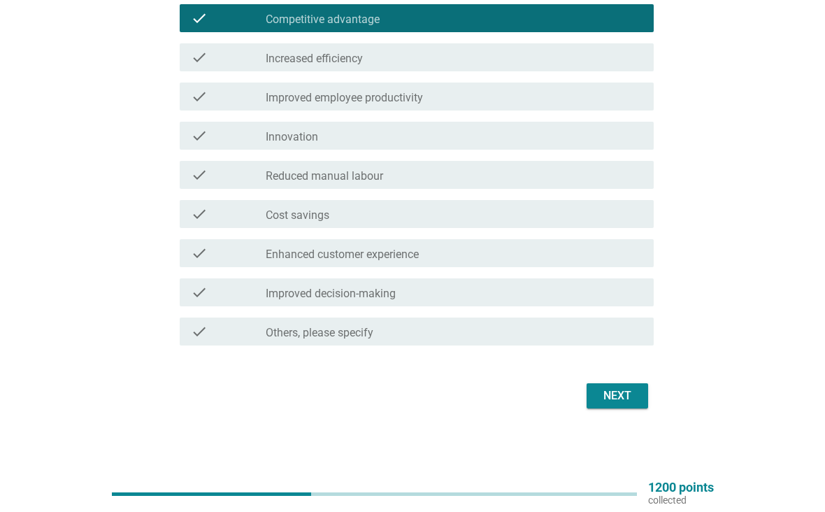
scroll to position [252, 0]
click at [621, 393] on div "Next" at bounding box center [617, 395] width 39 height 17
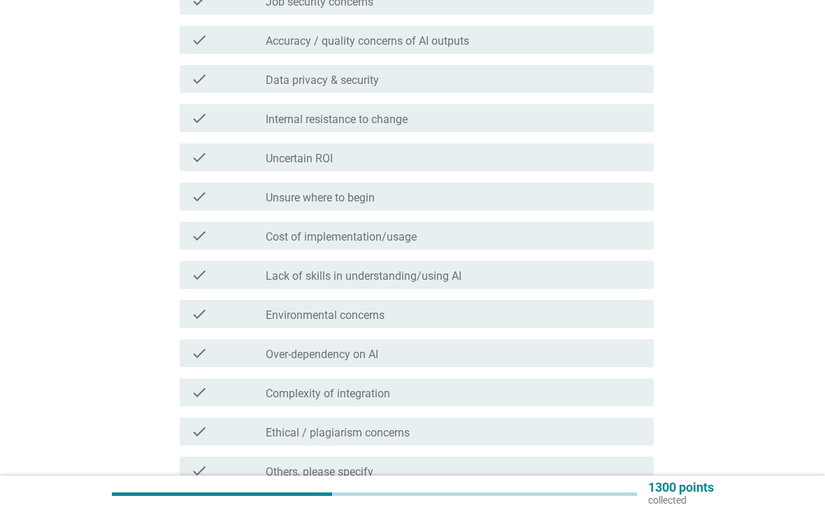
scroll to position [347, 0]
click at [604, 282] on div "check_box_outline_blank Lack of skills in understanding/using AI" at bounding box center [454, 275] width 377 height 17
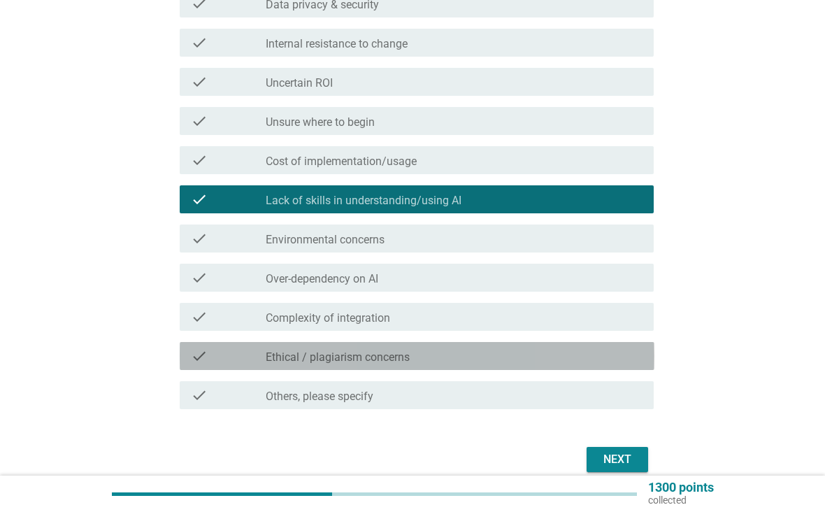
scroll to position [421, 0]
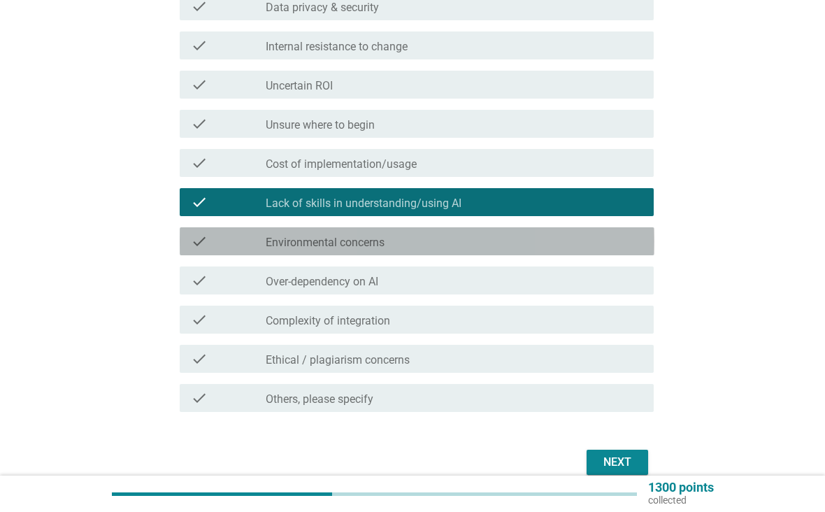
click at [625, 236] on div "check_box_outline_blank Environmental concerns" at bounding box center [454, 241] width 377 height 17
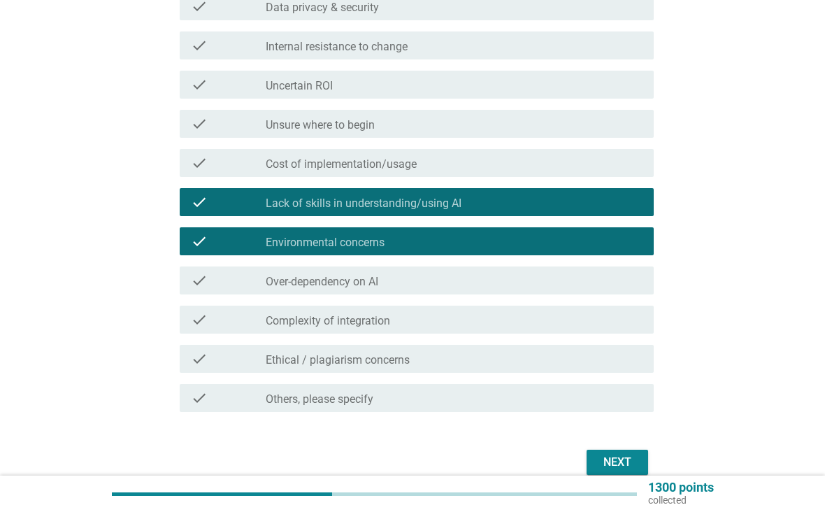
click at [594, 286] on div "check_box_outline_blank Over-dependency on AI" at bounding box center [454, 280] width 377 height 17
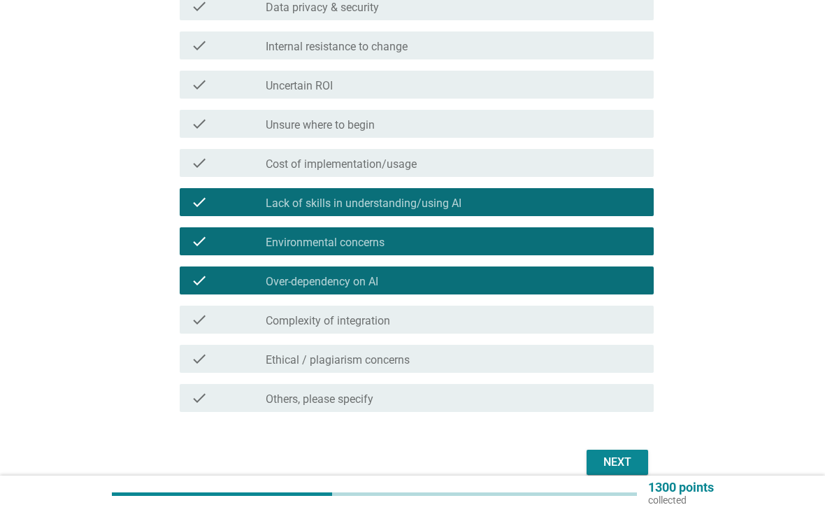
click at [507, 365] on div "check_box_outline_blank Ethical / plagiarism concerns" at bounding box center [454, 358] width 377 height 17
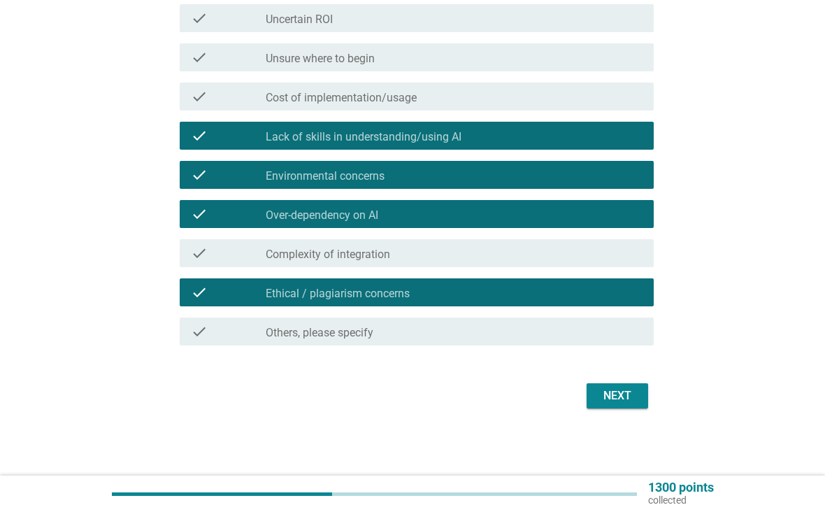
click at [628, 398] on div "Next" at bounding box center [617, 395] width 39 height 17
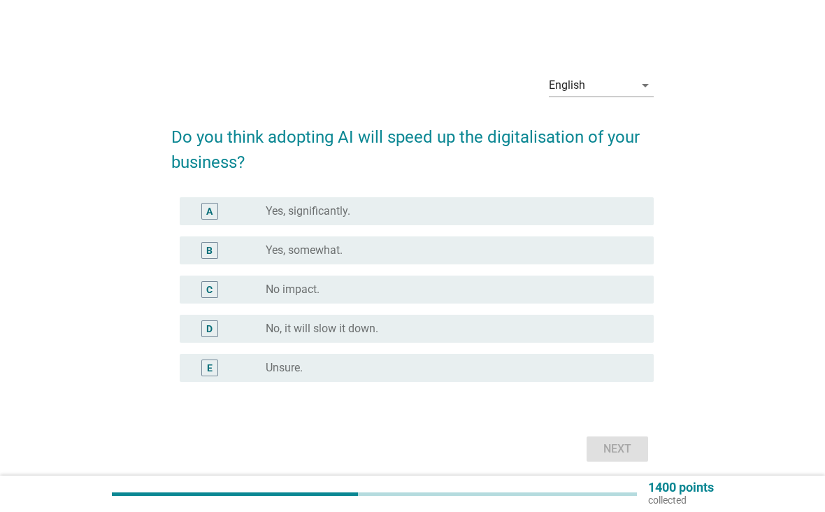
click at [632, 212] on div "radio_button_unchecked Yes, significantly." at bounding box center [454, 211] width 377 height 14
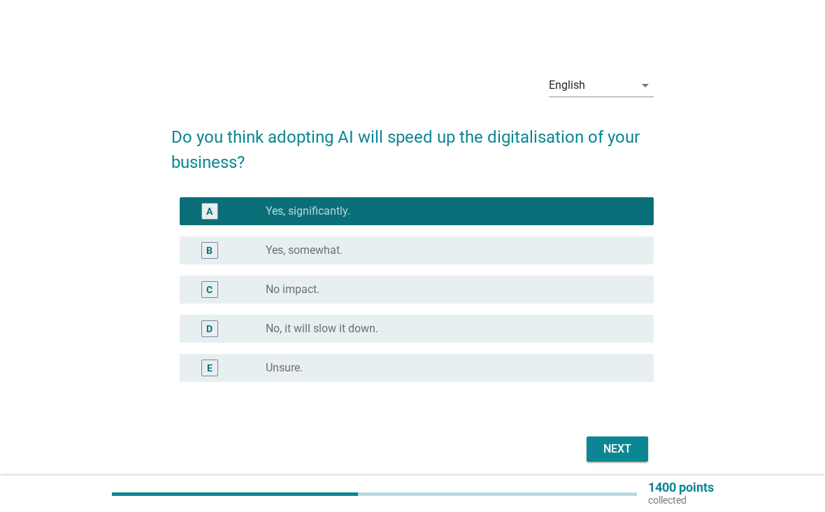
click at [622, 444] on div "Next" at bounding box center [617, 448] width 39 height 17
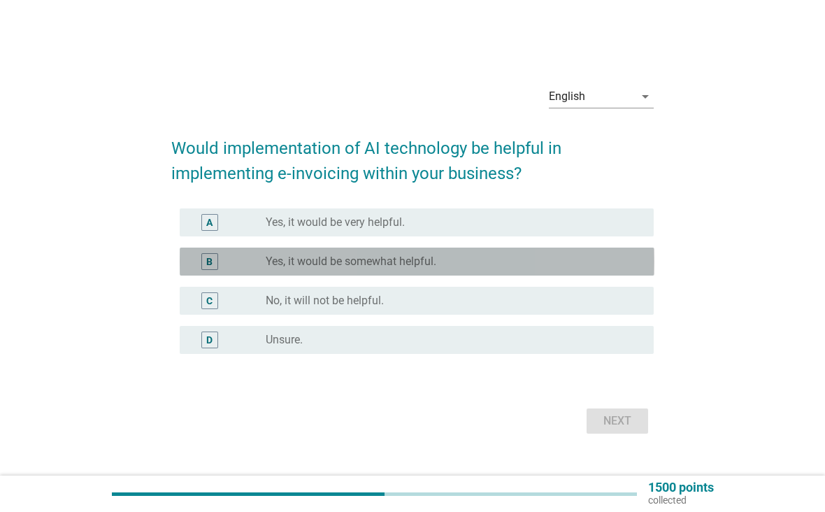
click at [495, 261] on div "radio_button_unchecked Yes, it would be somewhat helpful." at bounding box center [449, 261] width 366 height 14
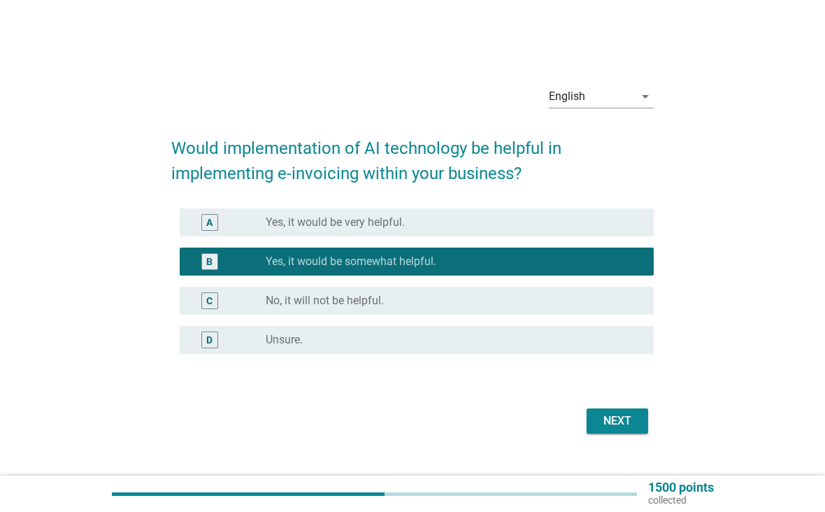
click at [618, 416] on div "Next" at bounding box center [617, 420] width 39 height 17
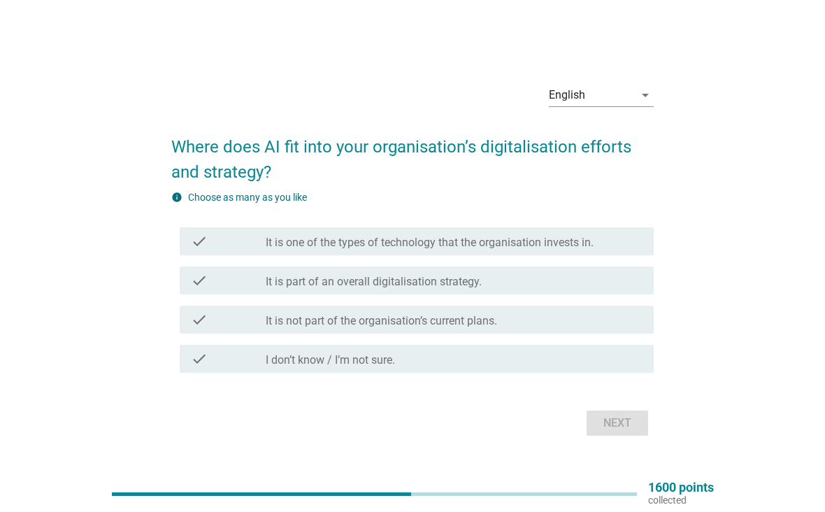
click at [495, 275] on div "check_box_outline_blank It is part of an overall digitalisation strategy." at bounding box center [454, 280] width 377 height 17
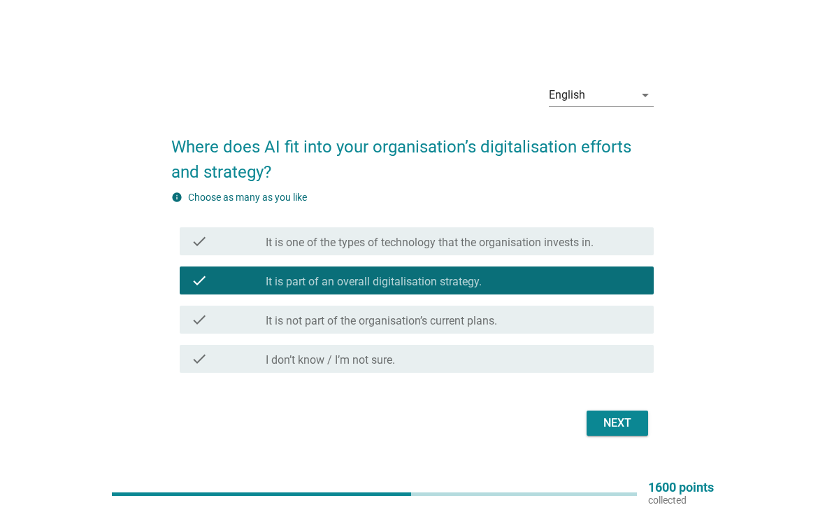
click at [640, 435] on button "Next" at bounding box center [617, 422] width 62 height 25
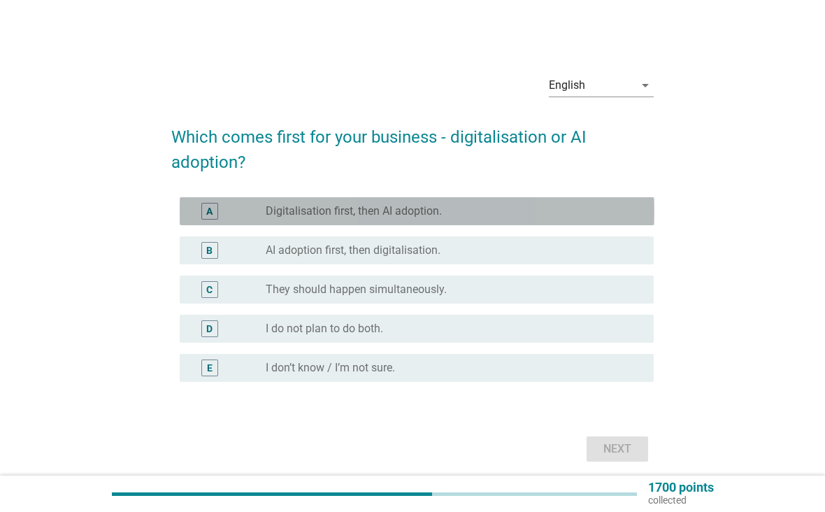
click at [568, 215] on div "radio_button_unchecked Digitalisation first, then AI adoption." at bounding box center [449, 211] width 366 height 14
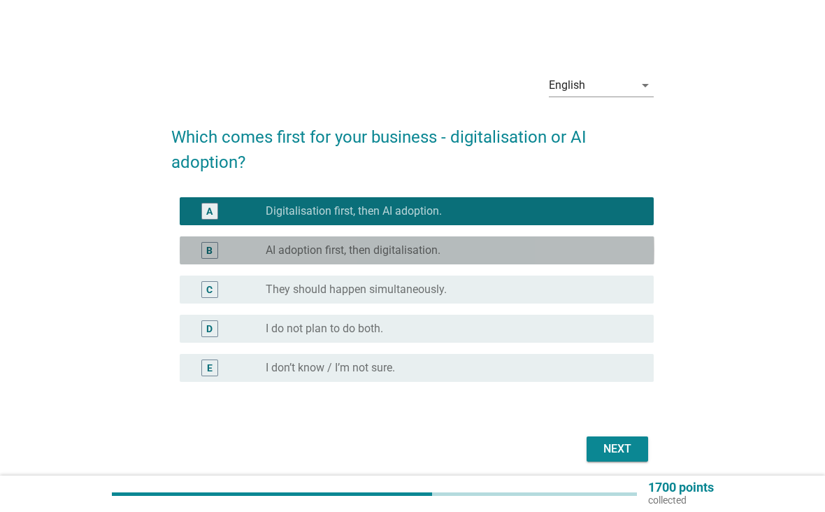
click at [558, 243] on div "radio_button_unchecked AI adoption first, then digitalisation." at bounding box center [454, 250] width 377 height 17
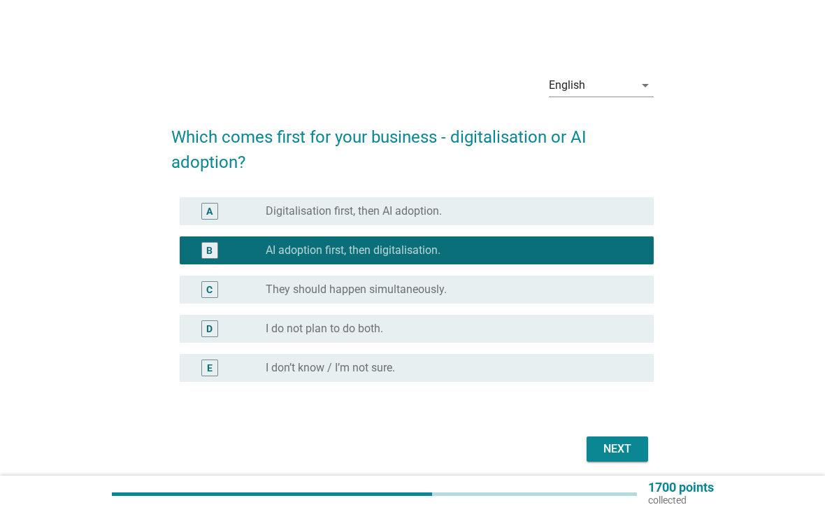
click at [539, 286] on div "radio_button_unchecked They should happen simultaneously." at bounding box center [449, 289] width 366 height 14
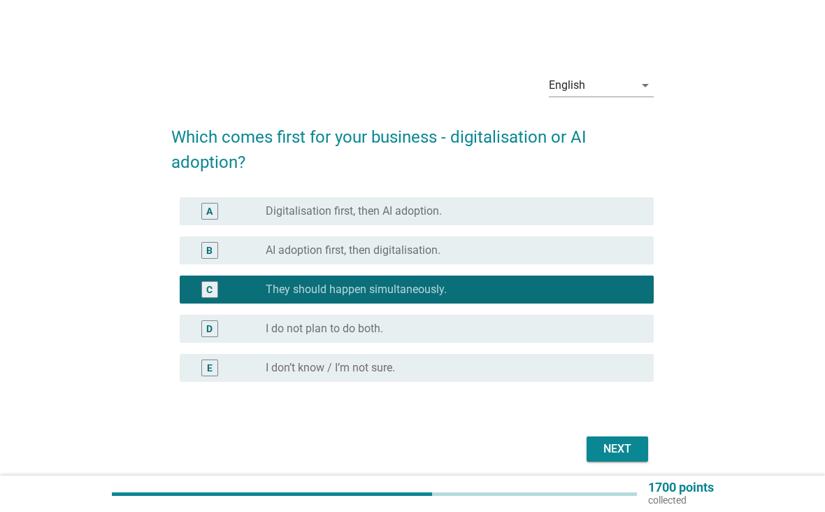
click at [558, 255] on div "radio_button_unchecked AI adoption first, then digitalisation." at bounding box center [449, 250] width 366 height 14
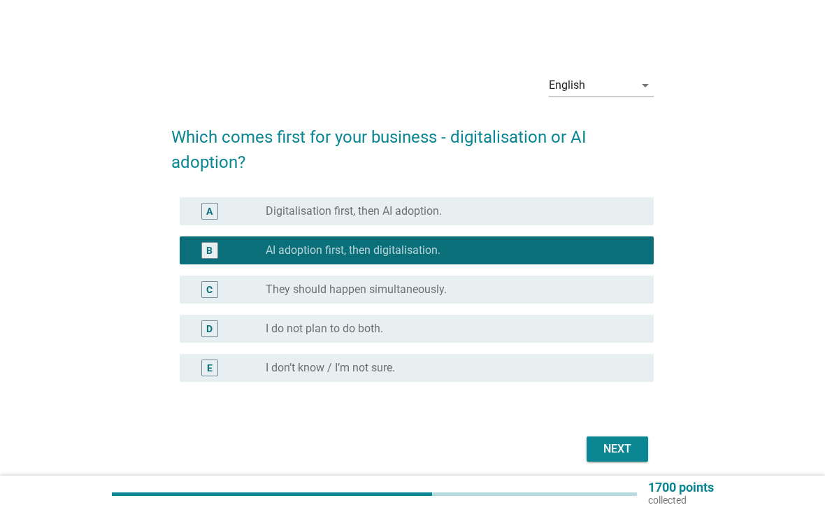
click at [617, 458] on button "Next" at bounding box center [617, 448] width 62 height 25
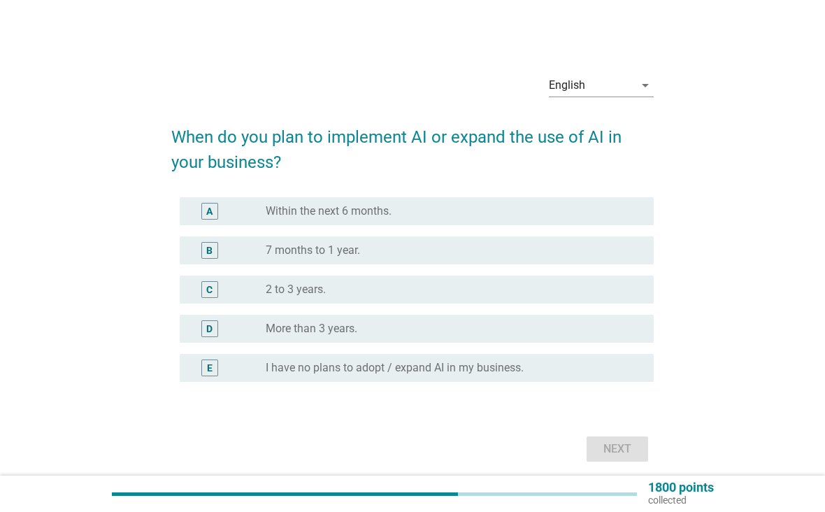
click at [541, 261] on div "B radio_button_unchecked 7 months to 1 year." at bounding box center [417, 250] width 475 height 28
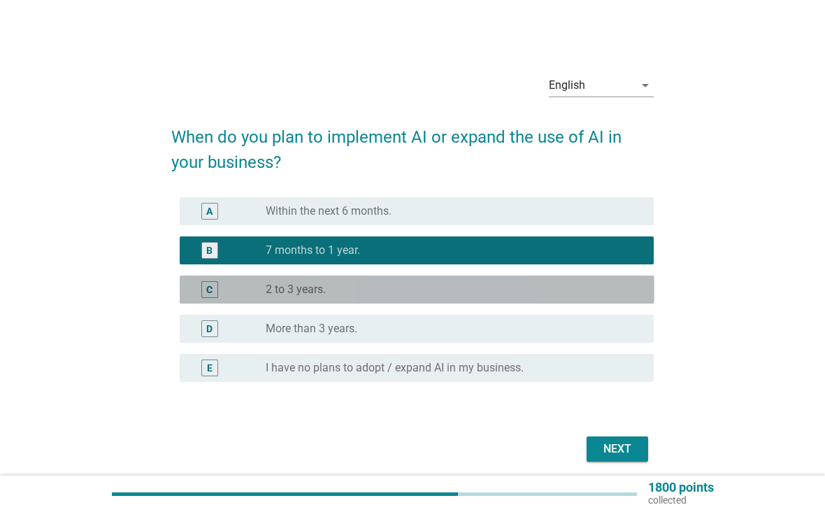
click at [500, 301] on div "C radio_button_unchecked 2 to 3 years." at bounding box center [417, 289] width 475 height 28
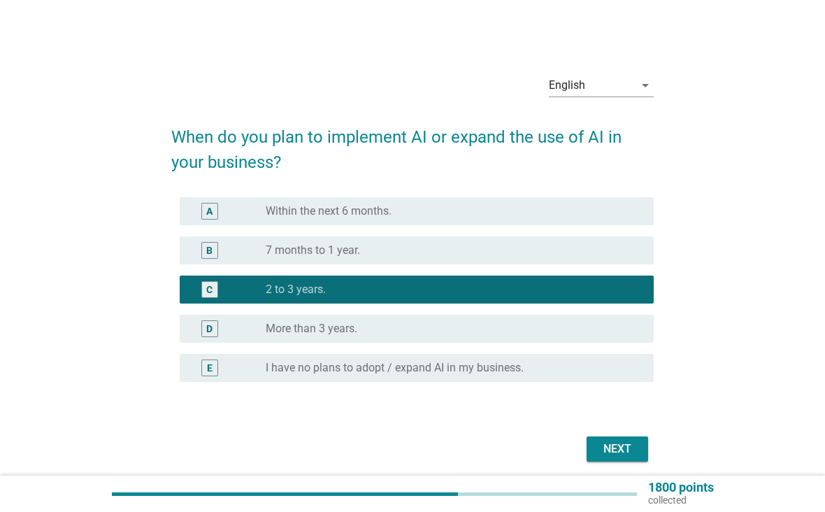
click at [644, 456] on button "Next" at bounding box center [617, 448] width 62 height 25
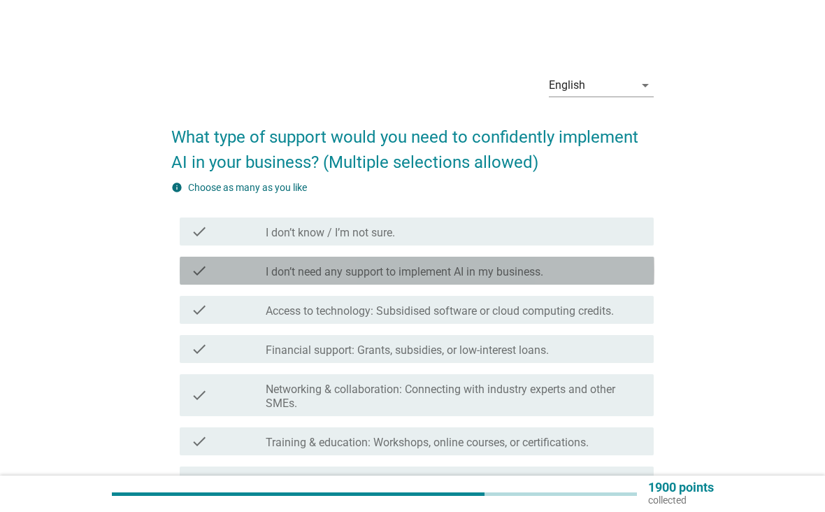
click at [523, 259] on div "check check_box_outline_blank I don’t need any support to implement AI in my bu…" at bounding box center [417, 270] width 475 height 28
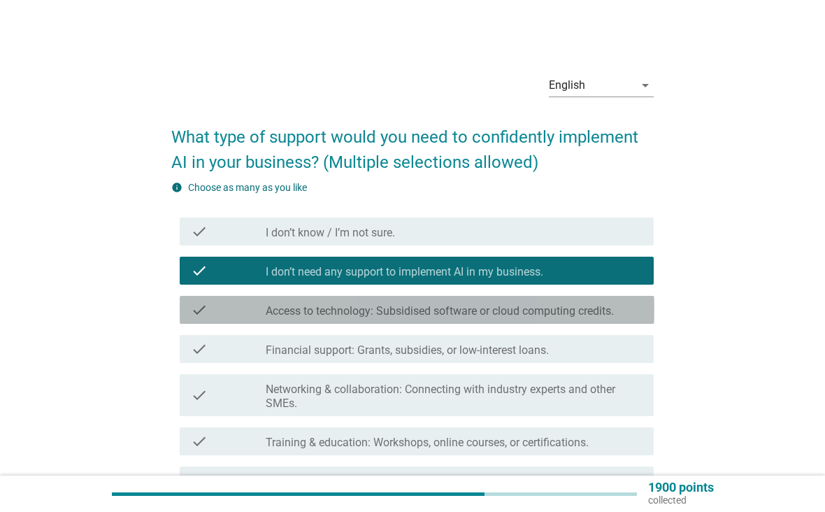
click at [507, 305] on label "Access to technology: Subsidised software or cloud computing credits." at bounding box center [440, 311] width 348 height 14
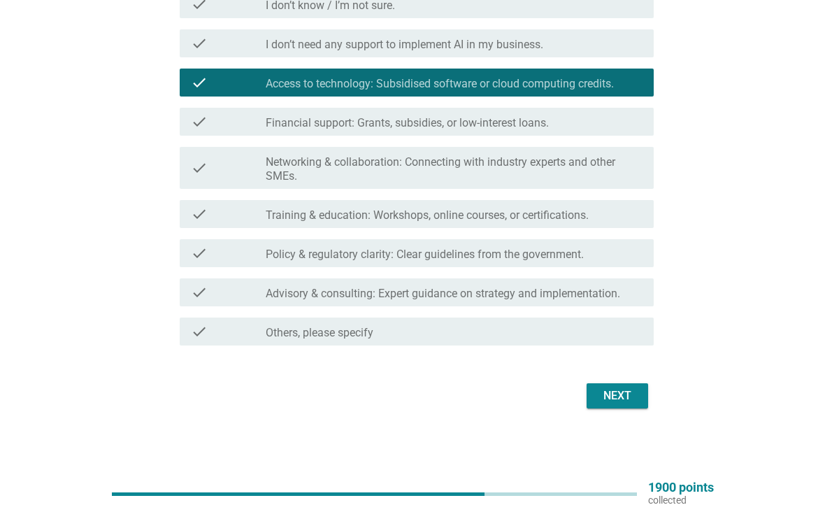
scroll to position [227, 0]
click at [617, 400] on div "Next" at bounding box center [617, 395] width 39 height 17
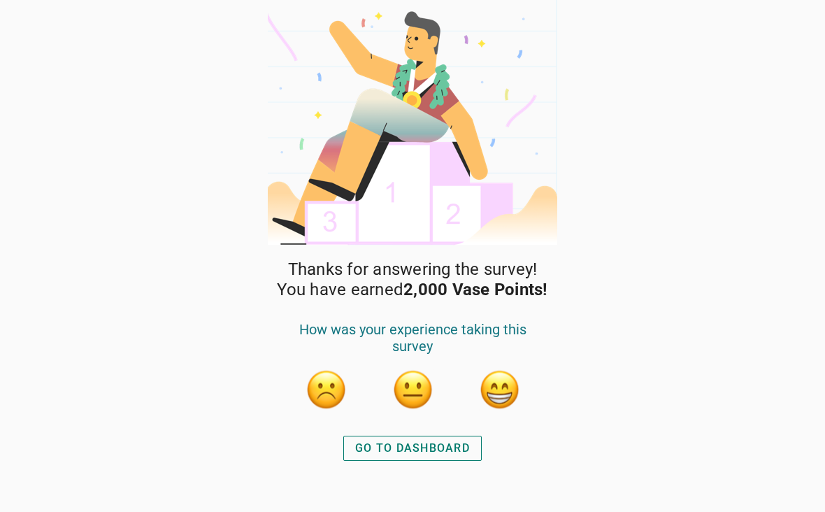
click at [488, 437] on div "Thanks for answering the survey! You have earned 2,000 Vase Points! How was you…" at bounding box center [413, 385] width 294 height 252
click at [472, 447] on button "GO TO DASHBOARD" at bounding box center [412, 447] width 138 height 25
